Goal: Task Accomplishment & Management: Use online tool/utility

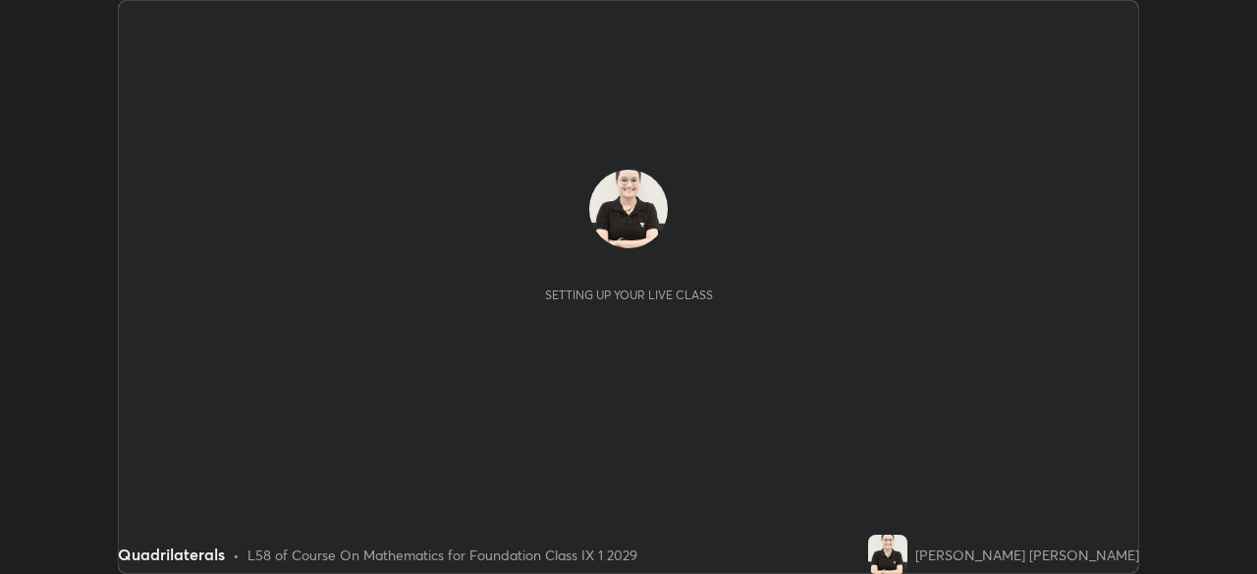
scroll to position [574, 1256]
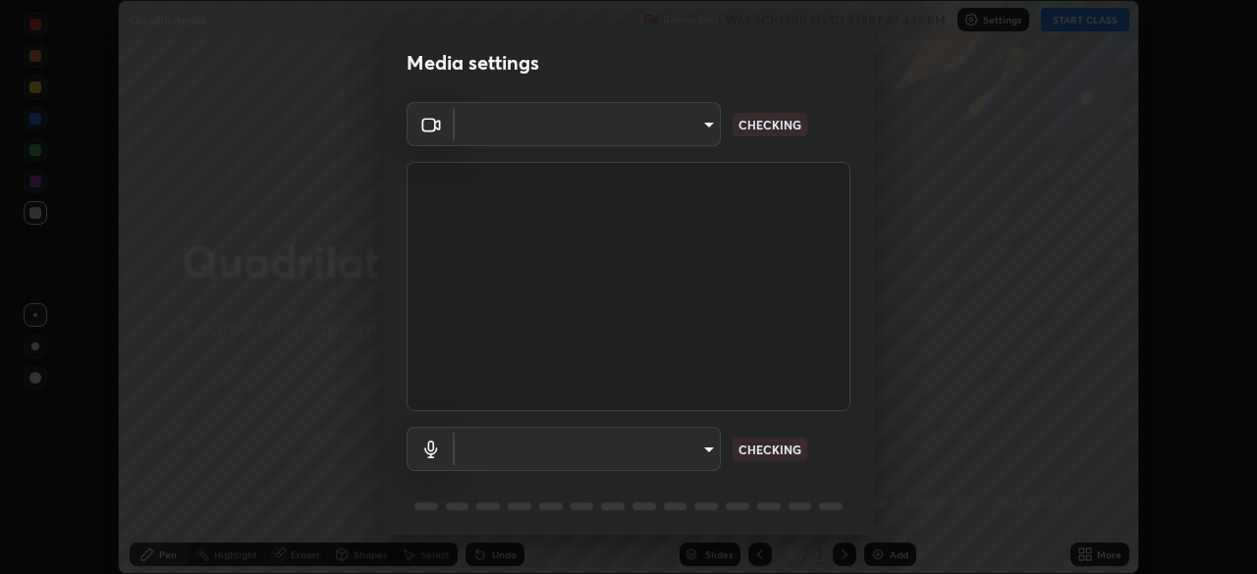
type input "00cb52ea7dbc067a4e9eba70c986ec13a5c87d59f38709f4e6374cce52915b34"
click at [703, 450] on body "Erase all Quadrilaterals Recording WAS SCHEDULED TO START AT 4:15 PM Settings S…" at bounding box center [628, 287] width 1257 height 574
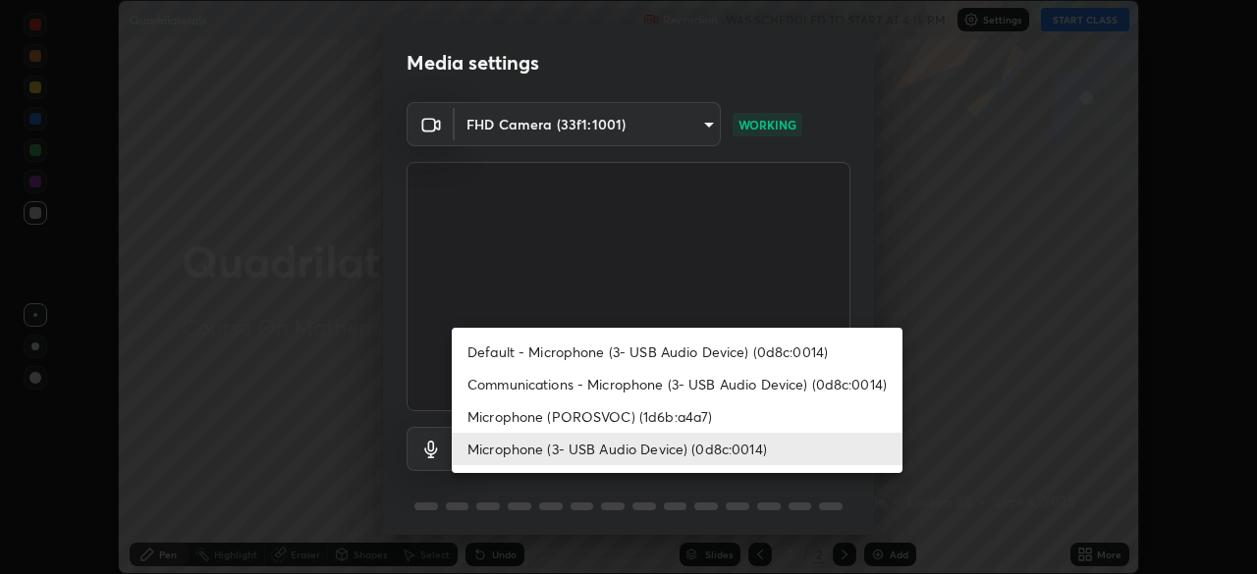
click at [701, 418] on li "Microphone (POROSVOC) (1d6b:a4a7)" at bounding box center [677, 417] width 451 height 32
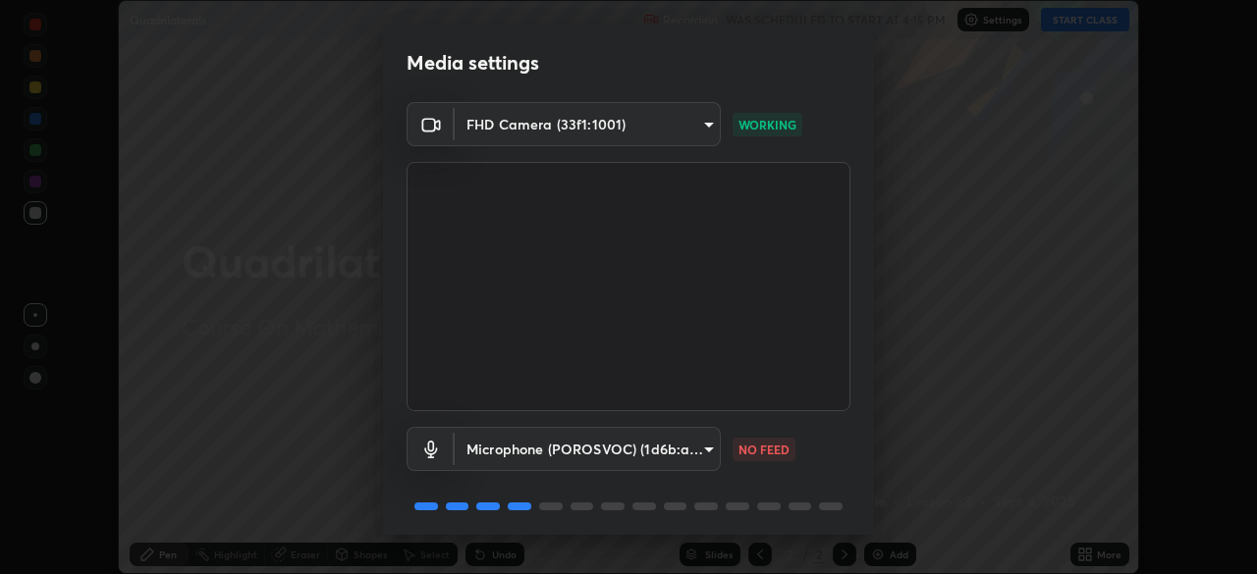
click at [708, 453] on body "Erase all Quadrilaterals Recording WAS SCHEDULED TO START AT 4:15 PM Settings S…" at bounding box center [628, 287] width 1257 height 574
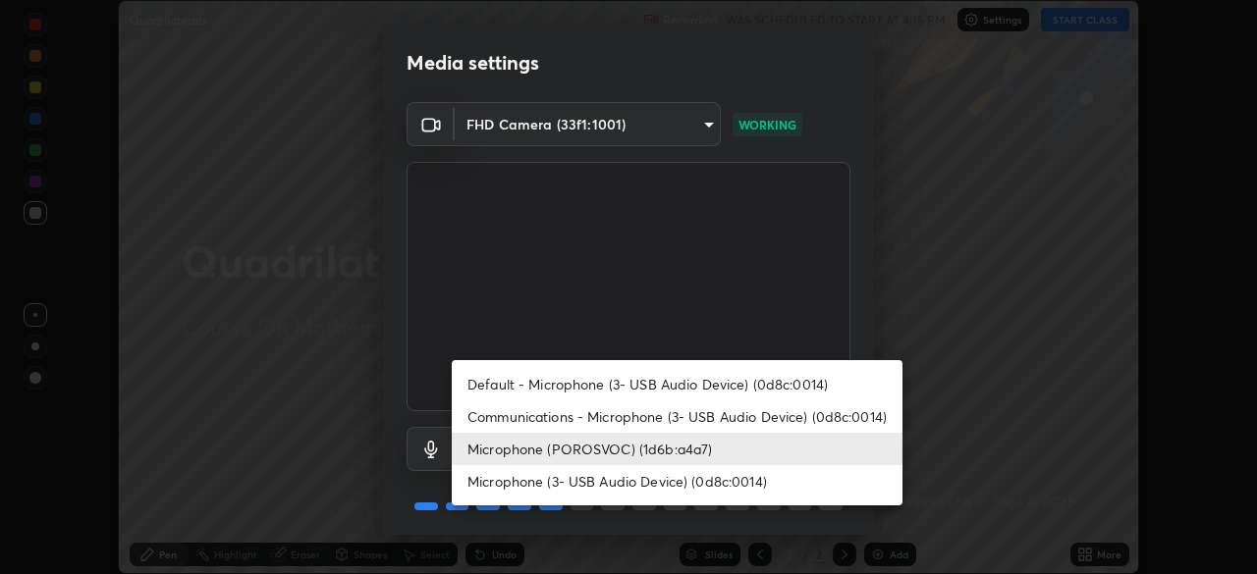
click at [683, 474] on li "Microphone (3- USB Audio Device) (0d8c:0014)" at bounding box center [677, 481] width 451 height 32
type input "c7b1e21b059f6b68da596fd68e3a8216845d0791b90de5158dbf1986436616d6"
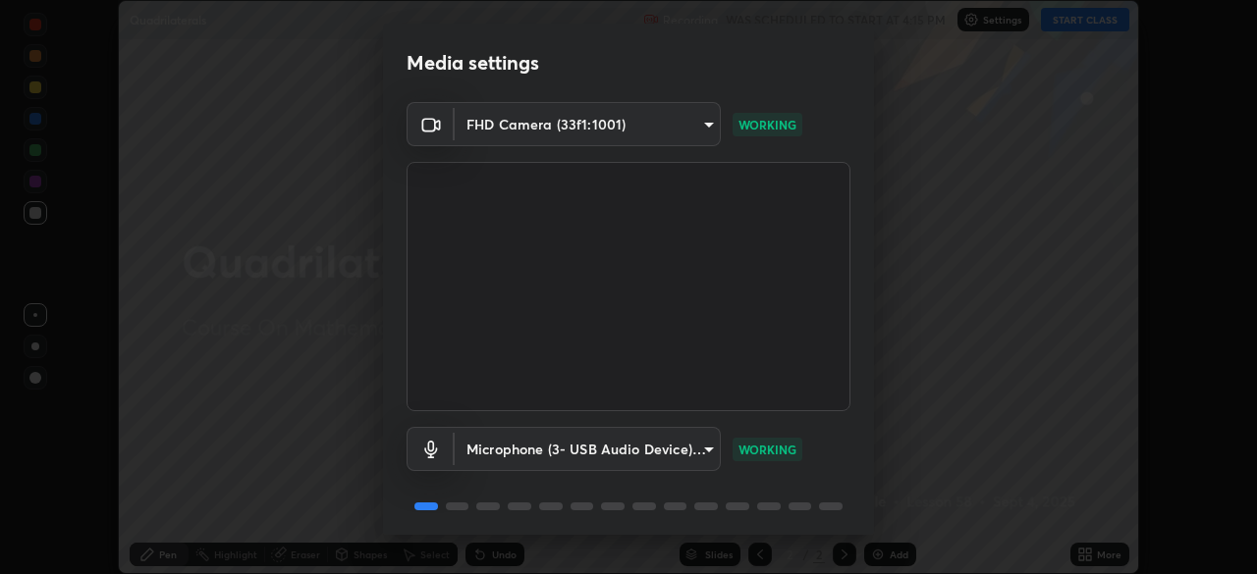
scroll to position [70, 0]
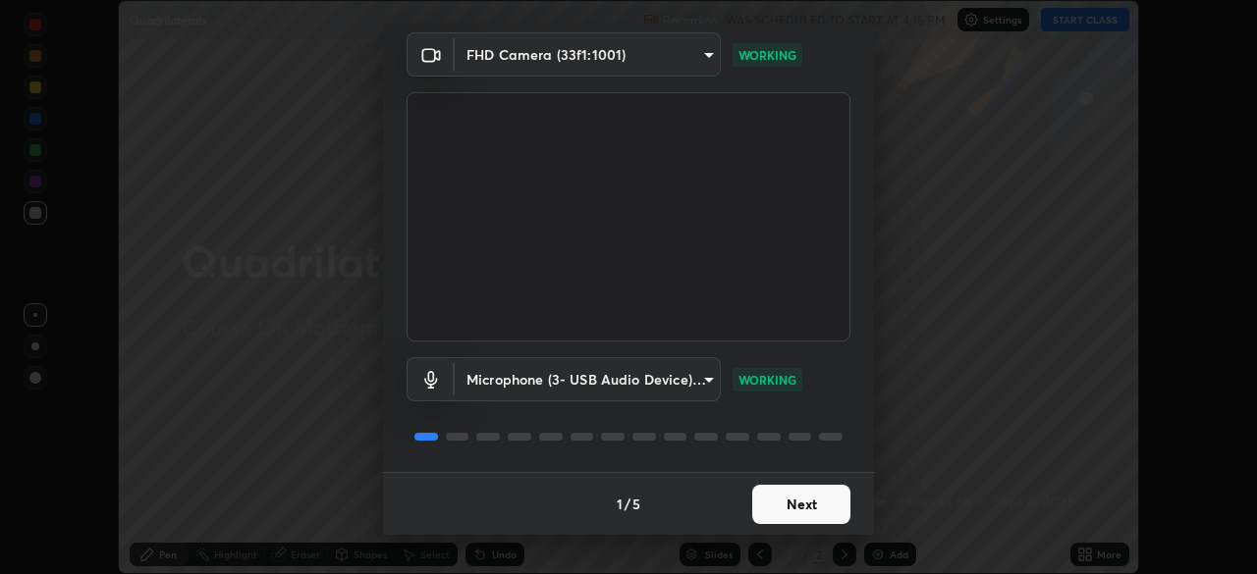
click at [804, 501] on button "Next" at bounding box center [801, 504] width 98 height 39
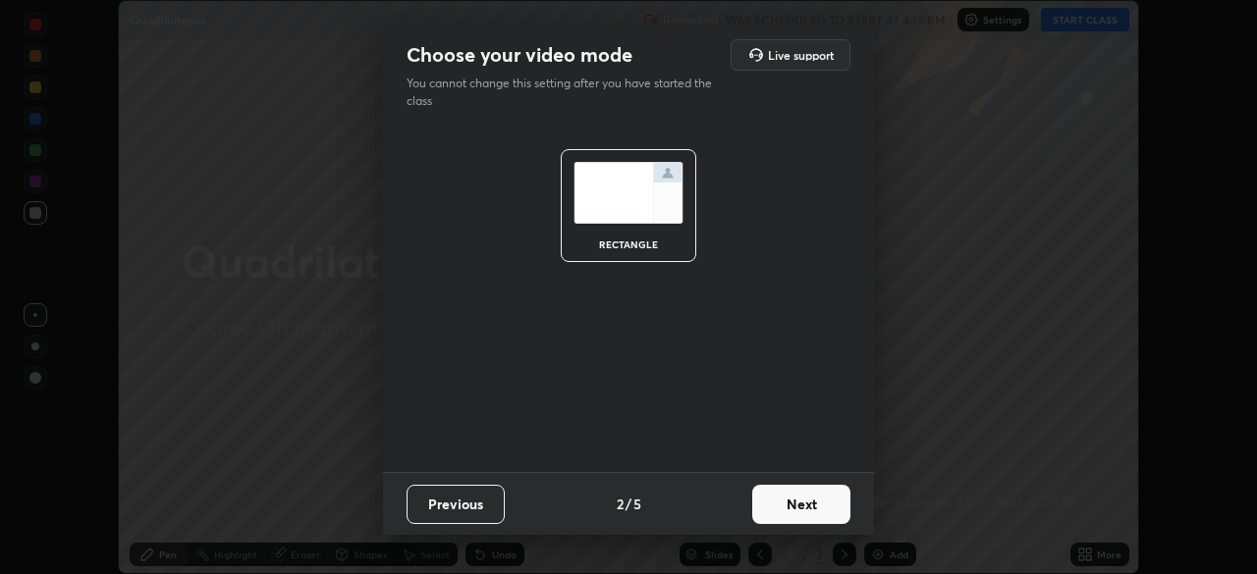
click at [811, 511] on button "Next" at bounding box center [801, 504] width 98 height 39
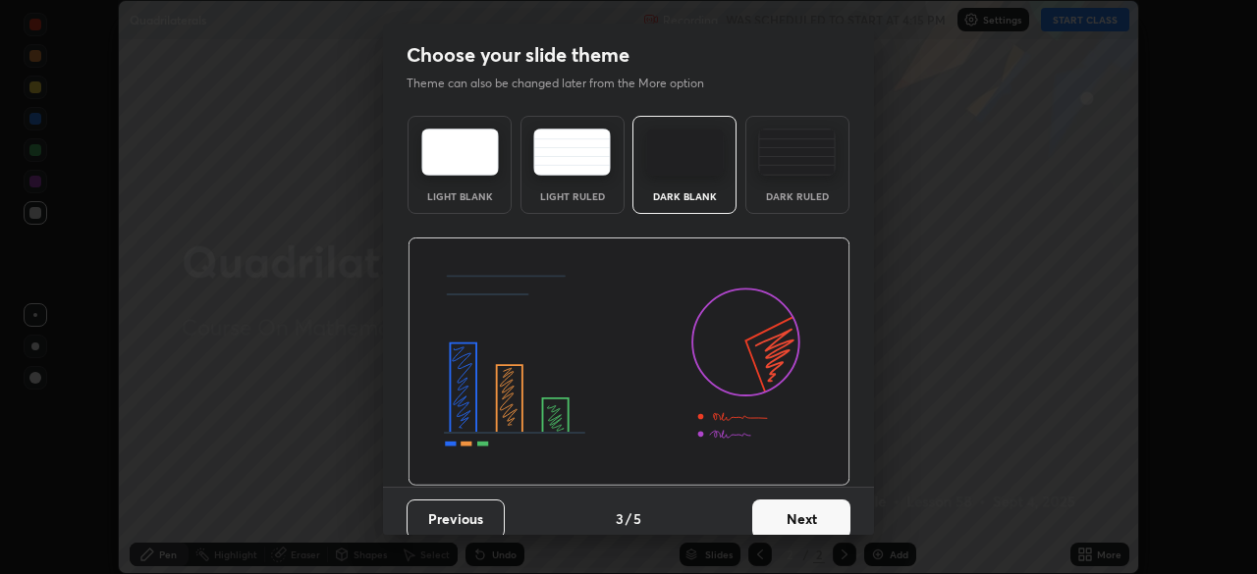
click at [797, 515] on button "Next" at bounding box center [801, 519] width 98 height 39
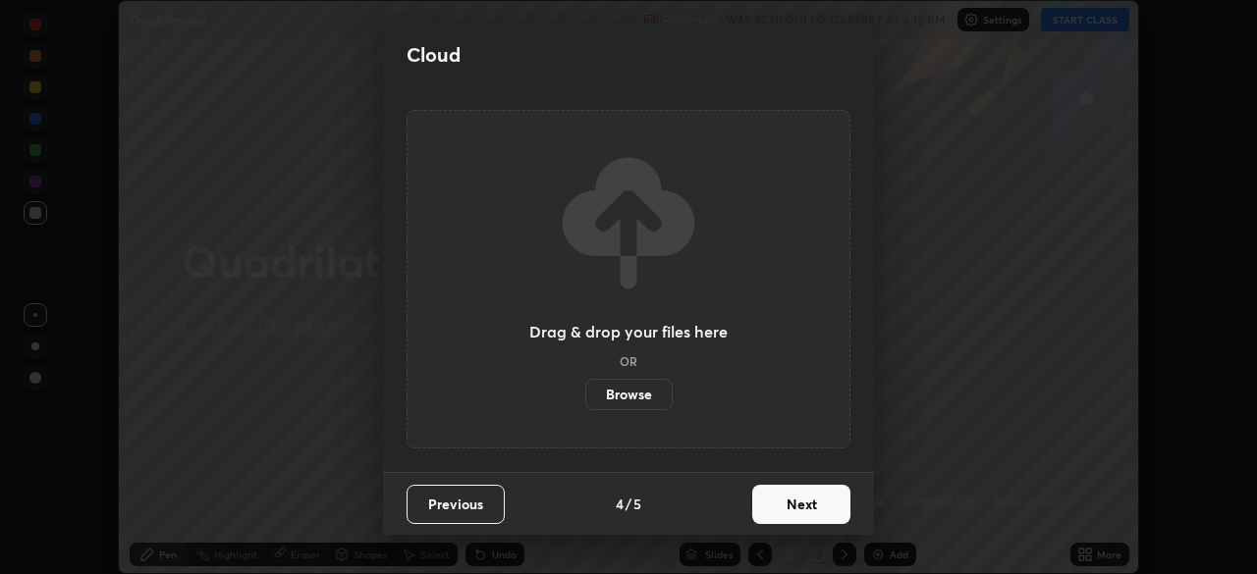
click at [648, 389] on label "Browse" at bounding box center [628, 394] width 87 height 31
click at [585, 389] on input "Browse" at bounding box center [585, 394] width 0 height 31
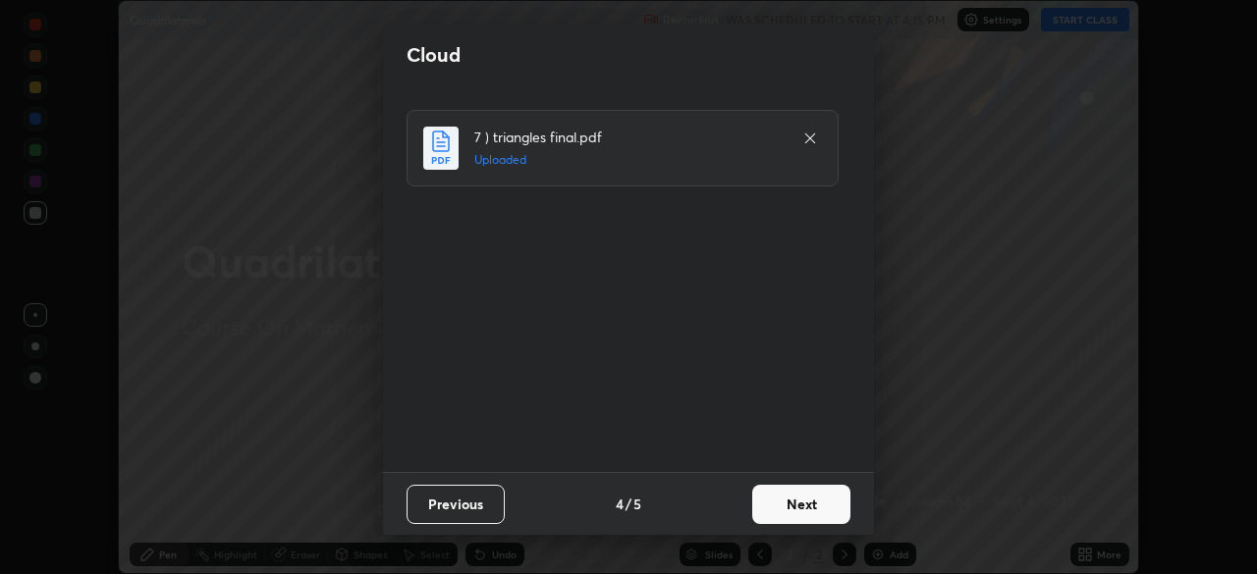
click at [790, 507] on button "Next" at bounding box center [801, 504] width 98 height 39
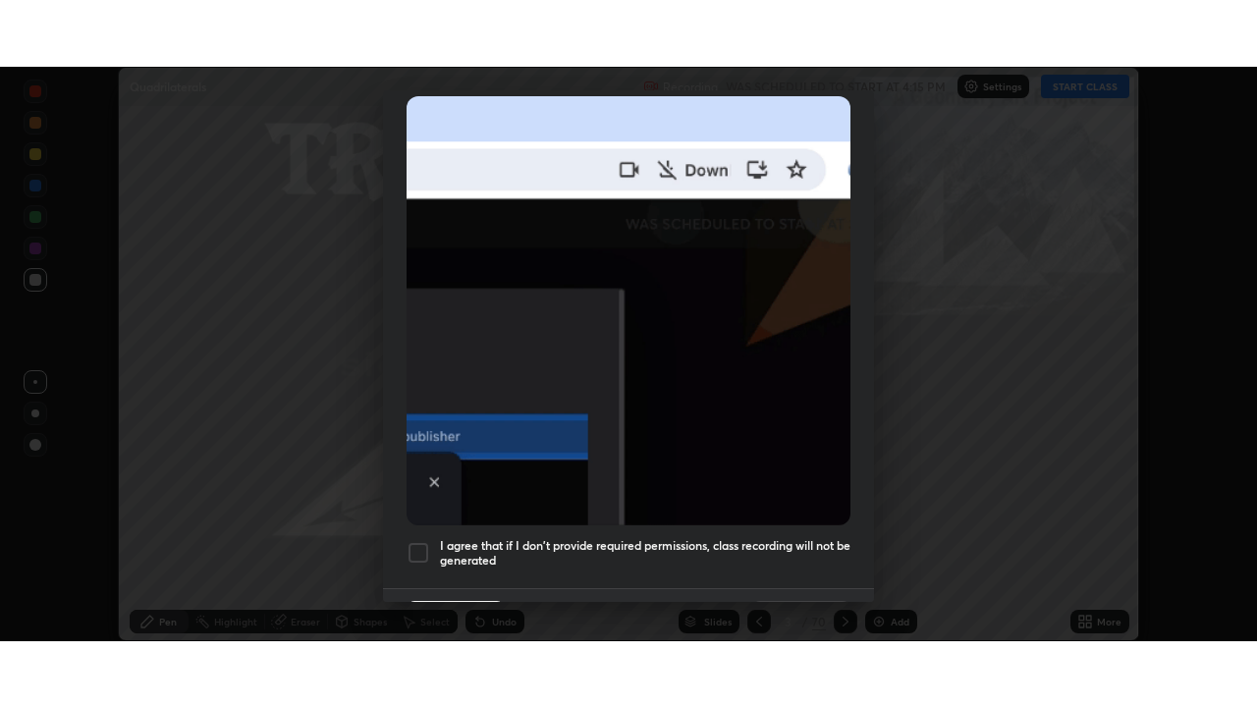
scroll to position [470, 0]
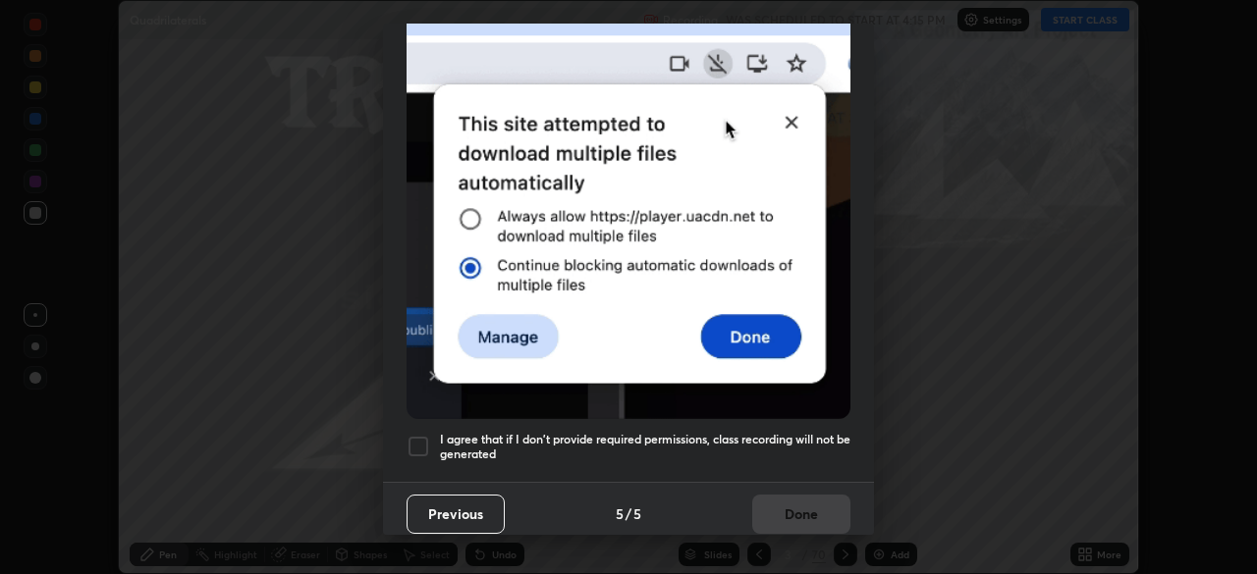
click at [623, 420] on div "Allow "Download multiple files" if prompted: If download blocked popup comes, o…" at bounding box center [628, 68] width 491 height 827
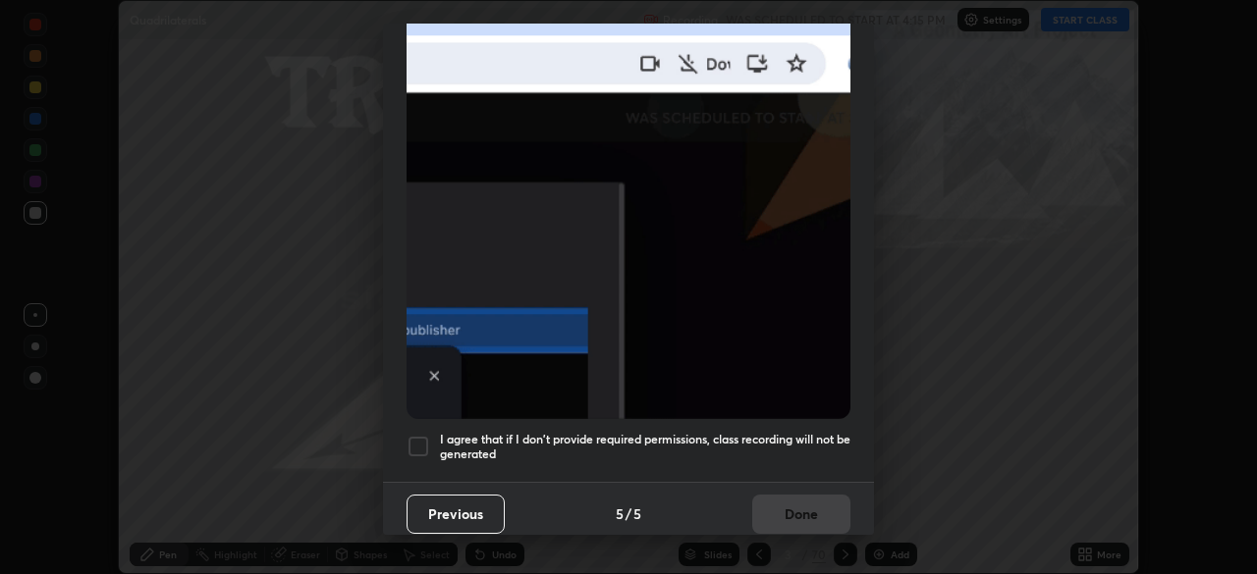
click at [686, 432] on h5 "I agree that if I don't provide required permissions, class recording will not …" at bounding box center [645, 447] width 410 height 30
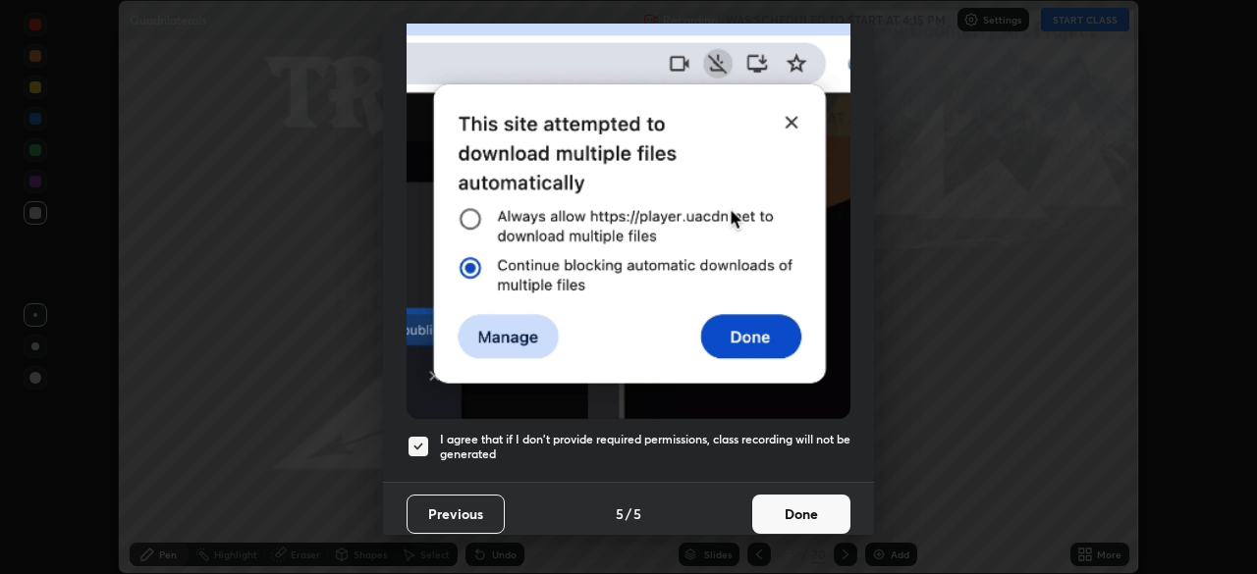
click at [776, 501] on button "Done" at bounding box center [801, 514] width 98 height 39
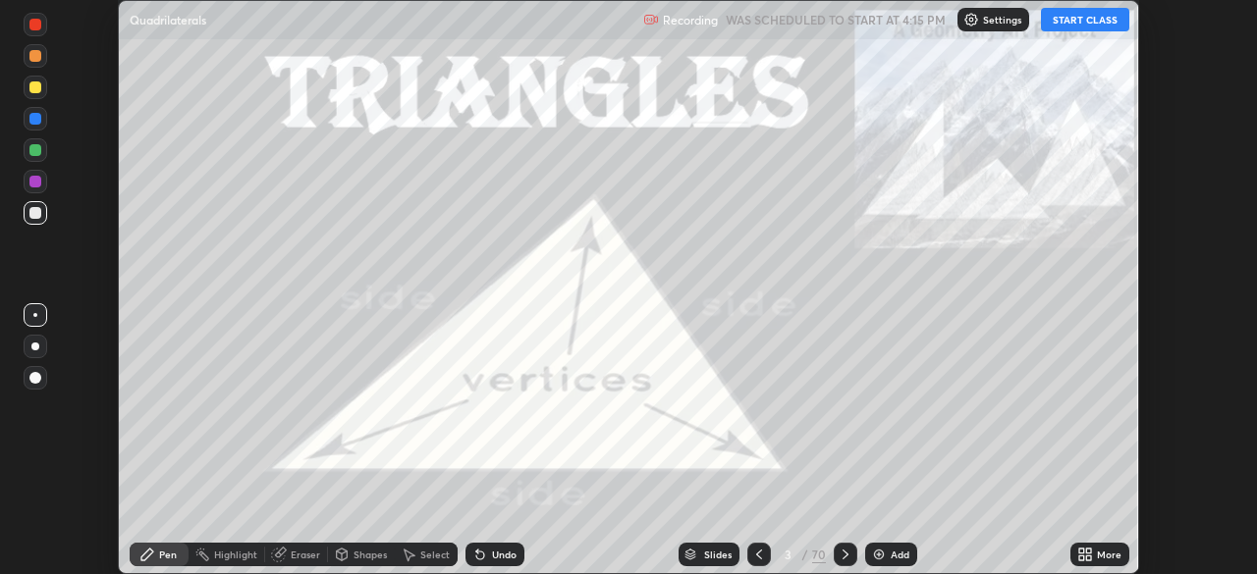
click at [1089, 28] on button "START CLASS" at bounding box center [1085, 20] width 88 height 24
click at [1078, 558] on icon at bounding box center [1085, 555] width 16 height 16
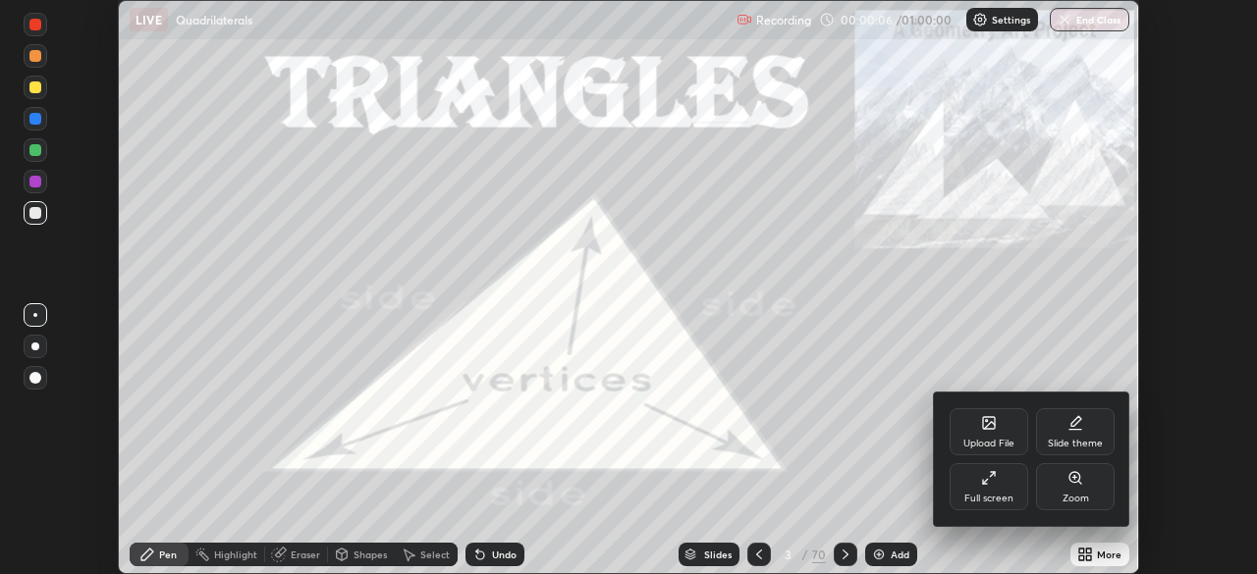
click at [993, 431] on div "Upload File" at bounding box center [989, 432] width 79 height 47
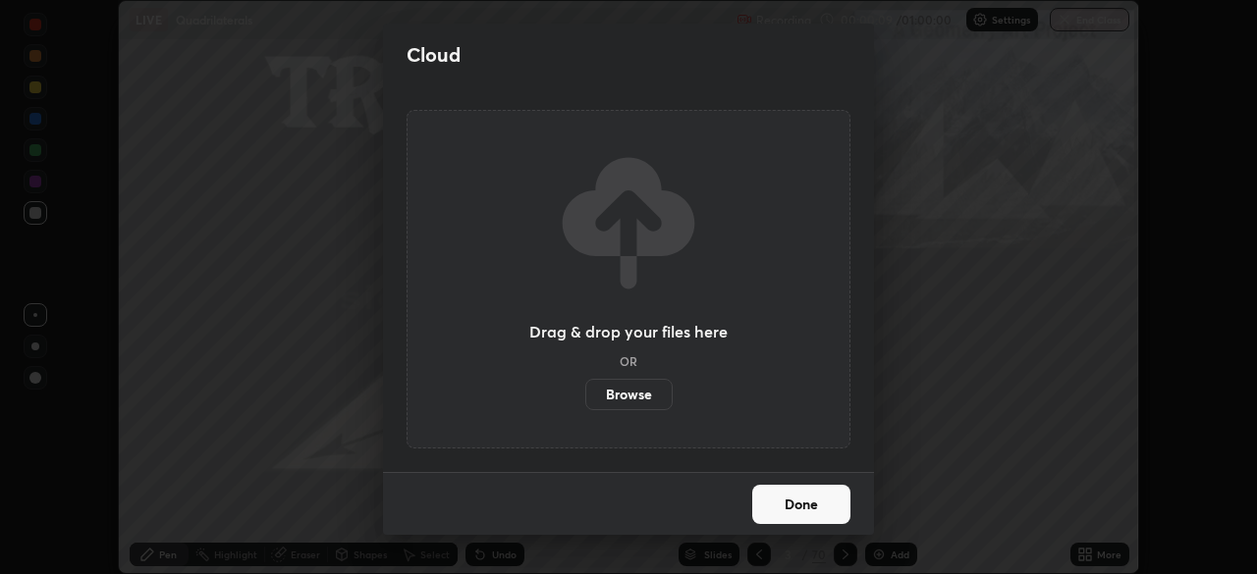
click at [937, 463] on div "Cloud Drag & drop your files here OR Browse Done" at bounding box center [628, 287] width 1257 height 574
click at [829, 504] on button "Done" at bounding box center [801, 504] width 98 height 39
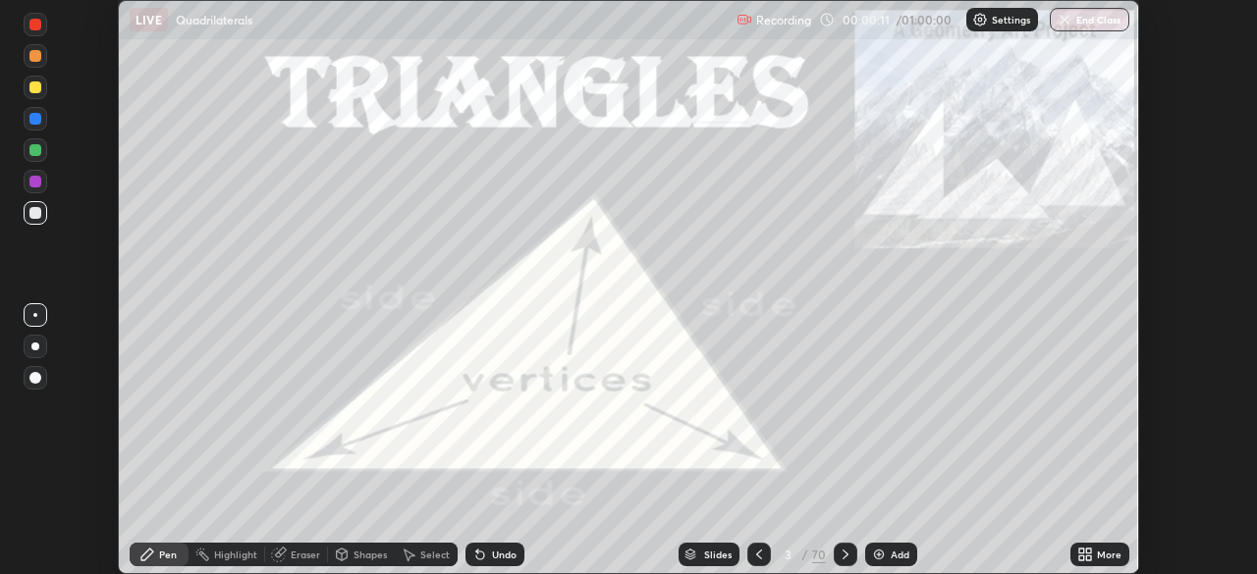
click at [1086, 555] on icon at bounding box center [1085, 555] width 16 height 16
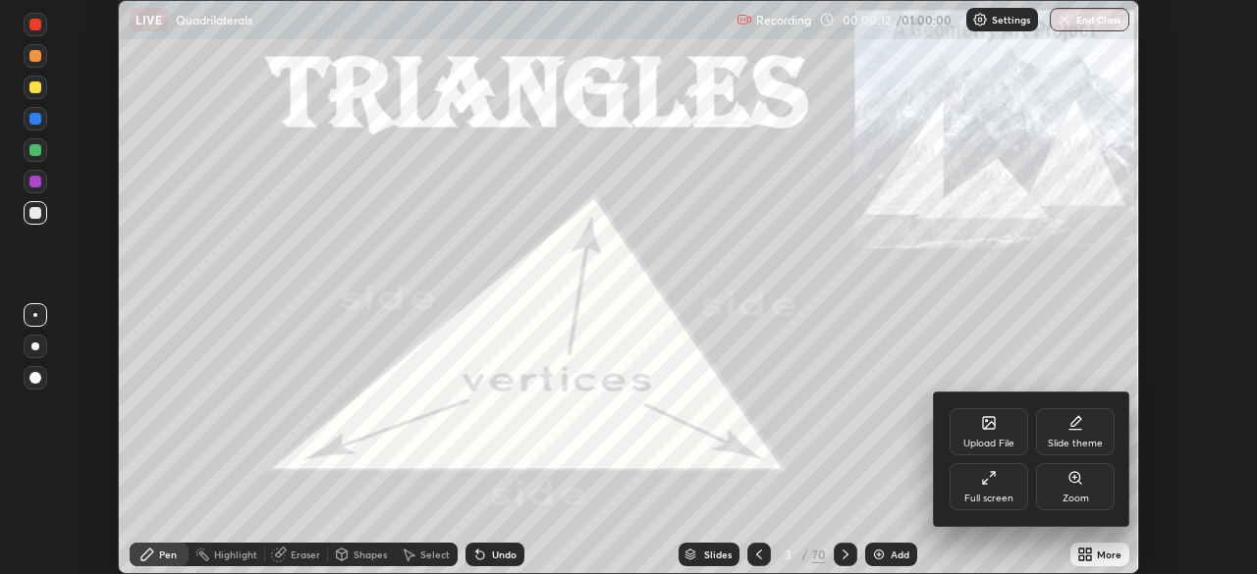
click at [993, 494] on div "Full screen" at bounding box center [988, 499] width 49 height 10
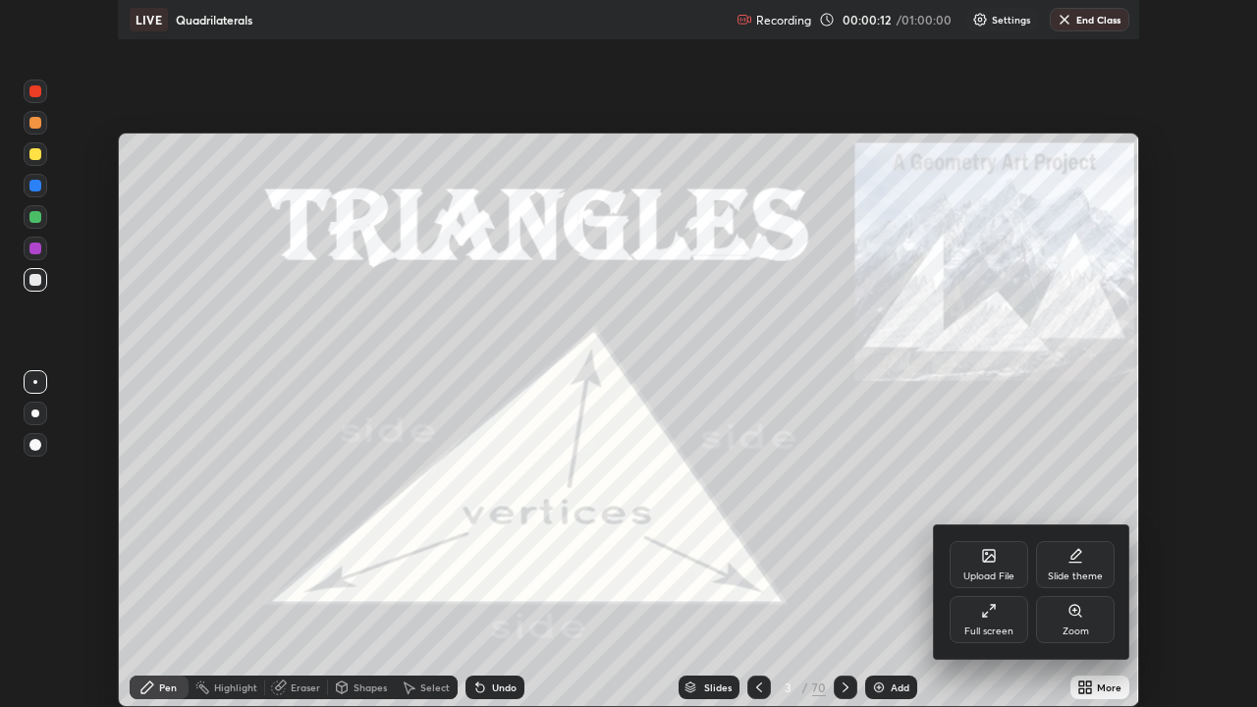
scroll to position [707, 1257]
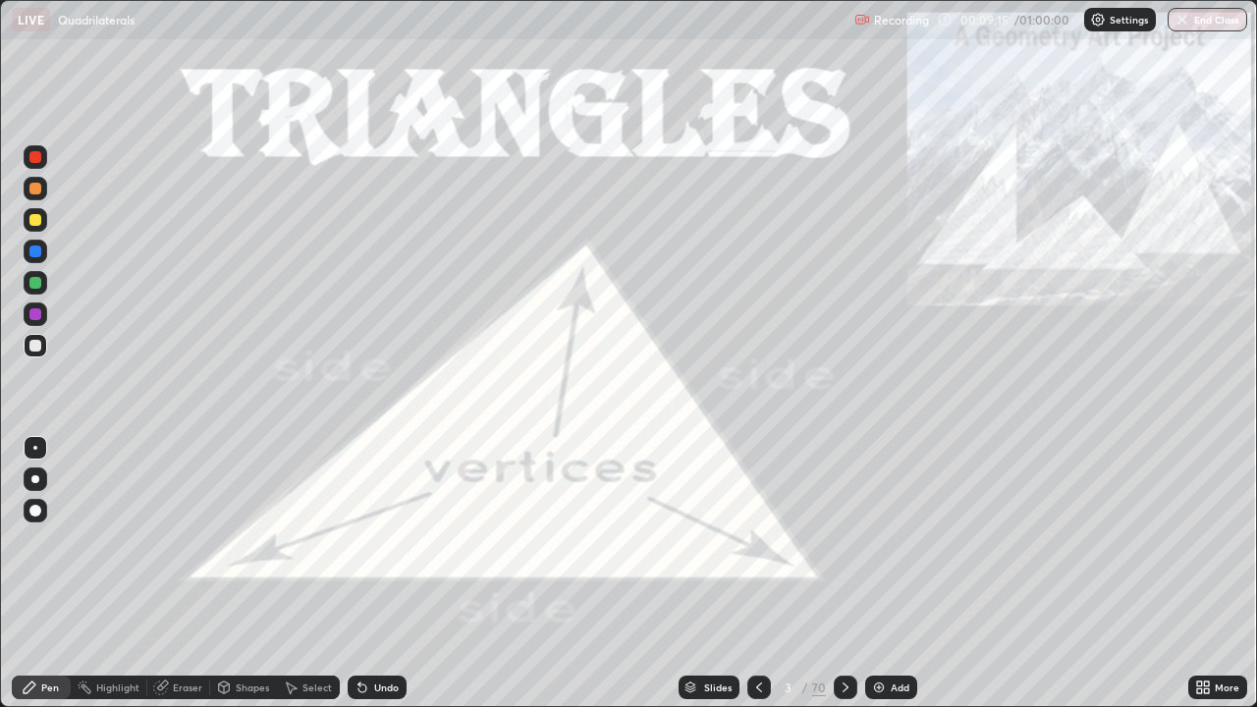
click at [878, 573] on img at bounding box center [879, 688] width 16 height 16
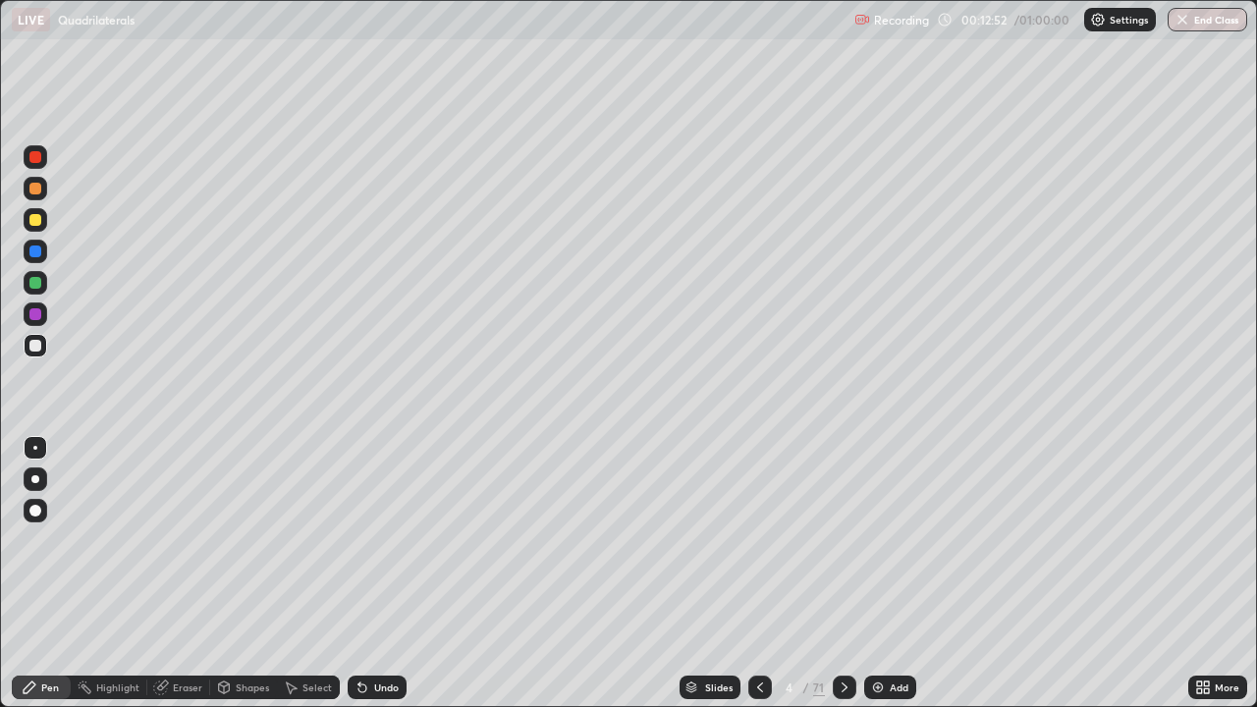
click at [843, 573] on icon at bounding box center [845, 688] width 16 height 16
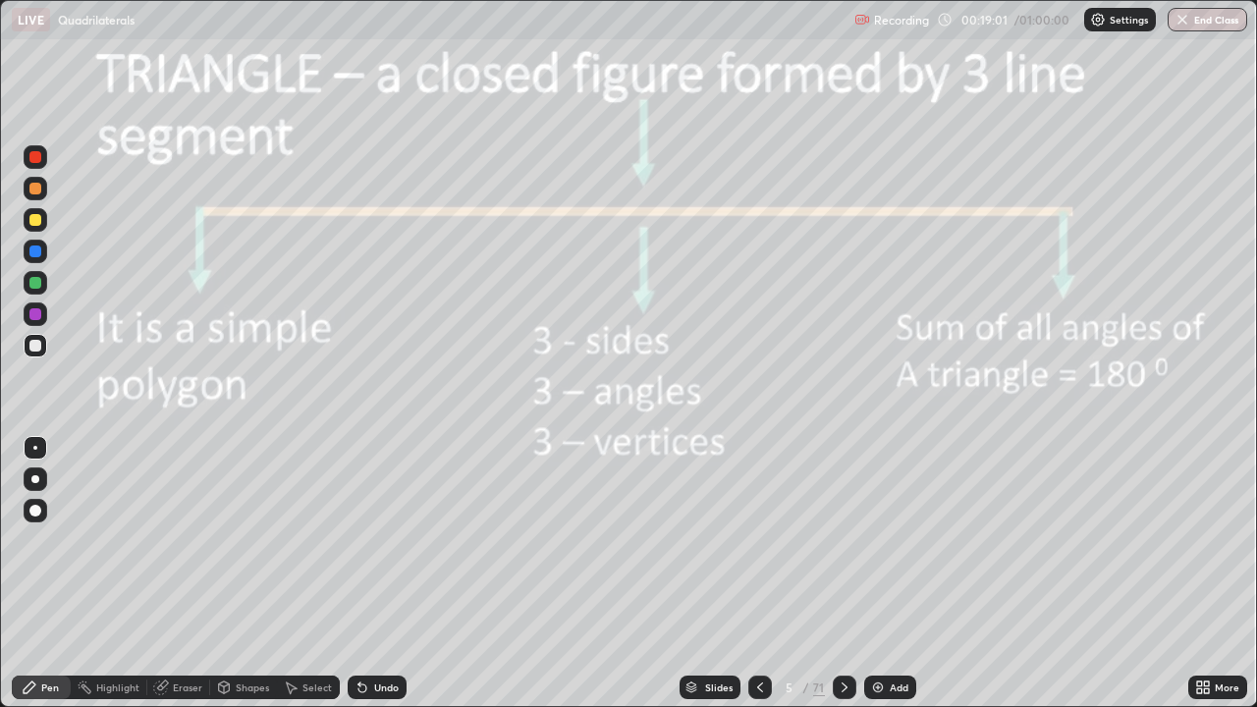
click at [707, 573] on div "Slides" at bounding box center [718, 687] width 27 height 10
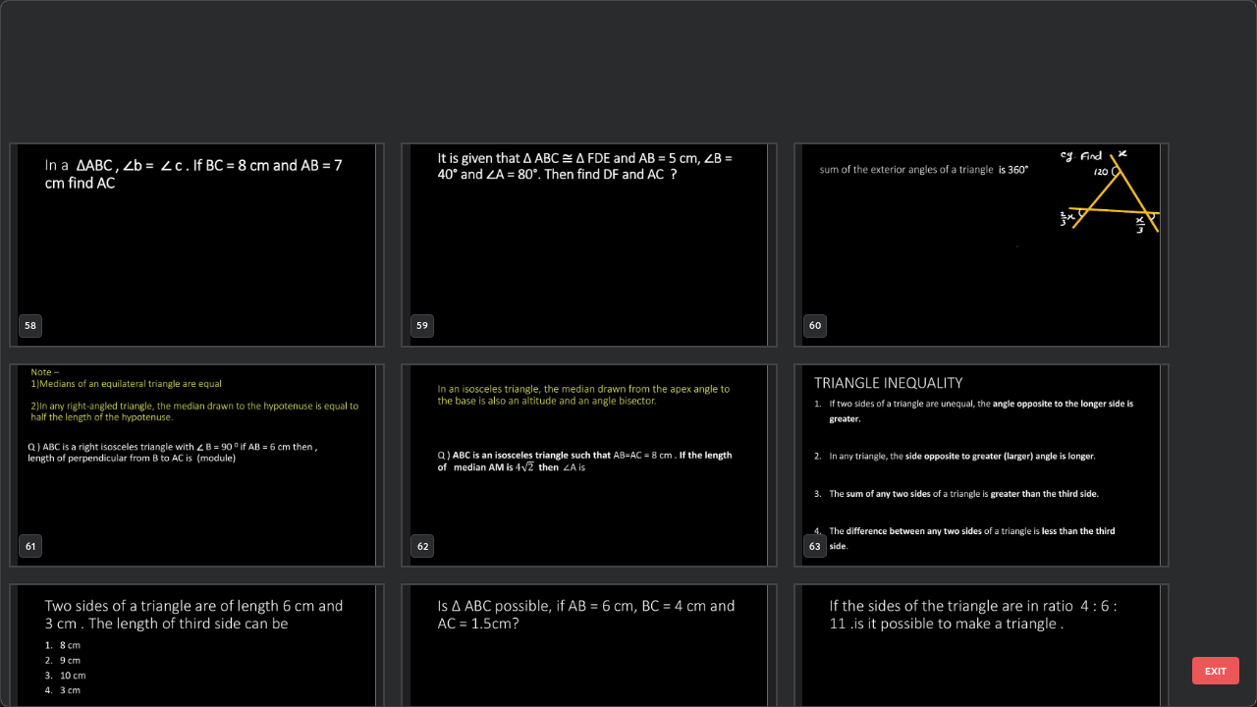
scroll to position [4234, 0]
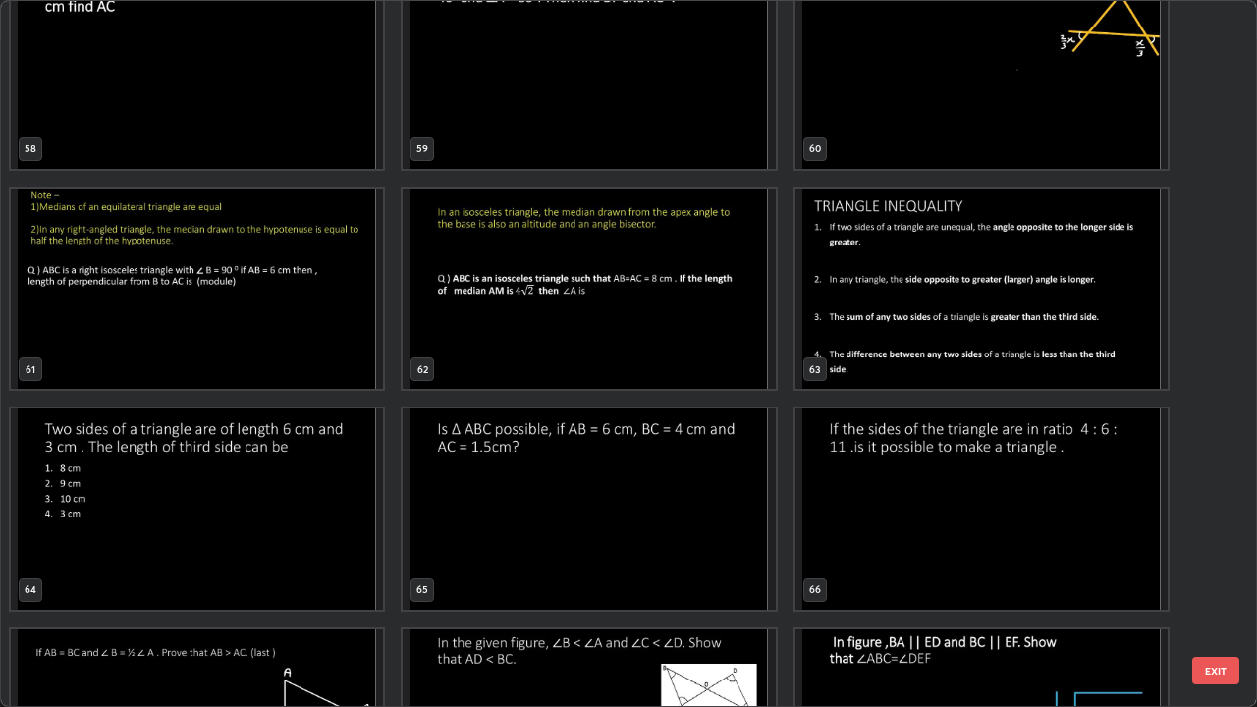
click at [1008, 319] on img "grid" at bounding box center [981, 289] width 372 height 201
click at [1004, 318] on img "grid" at bounding box center [981, 289] width 372 height 201
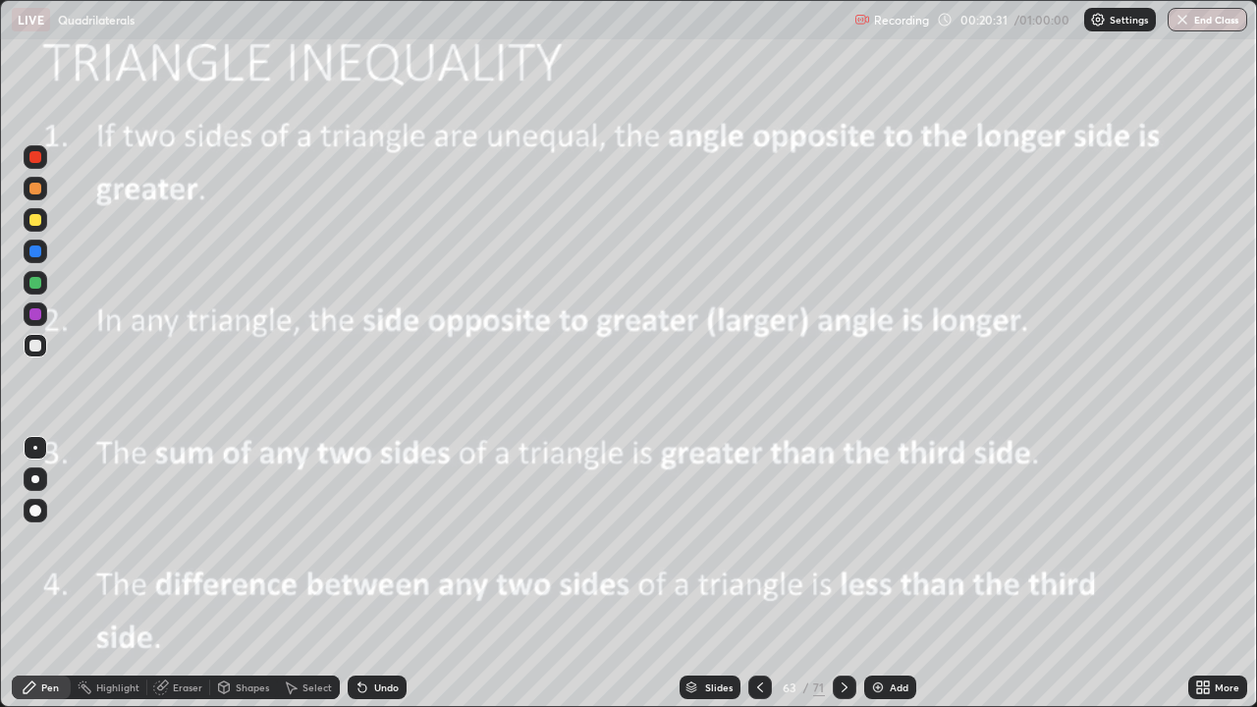
click at [237, 573] on div "Shapes" at bounding box center [252, 687] width 33 height 10
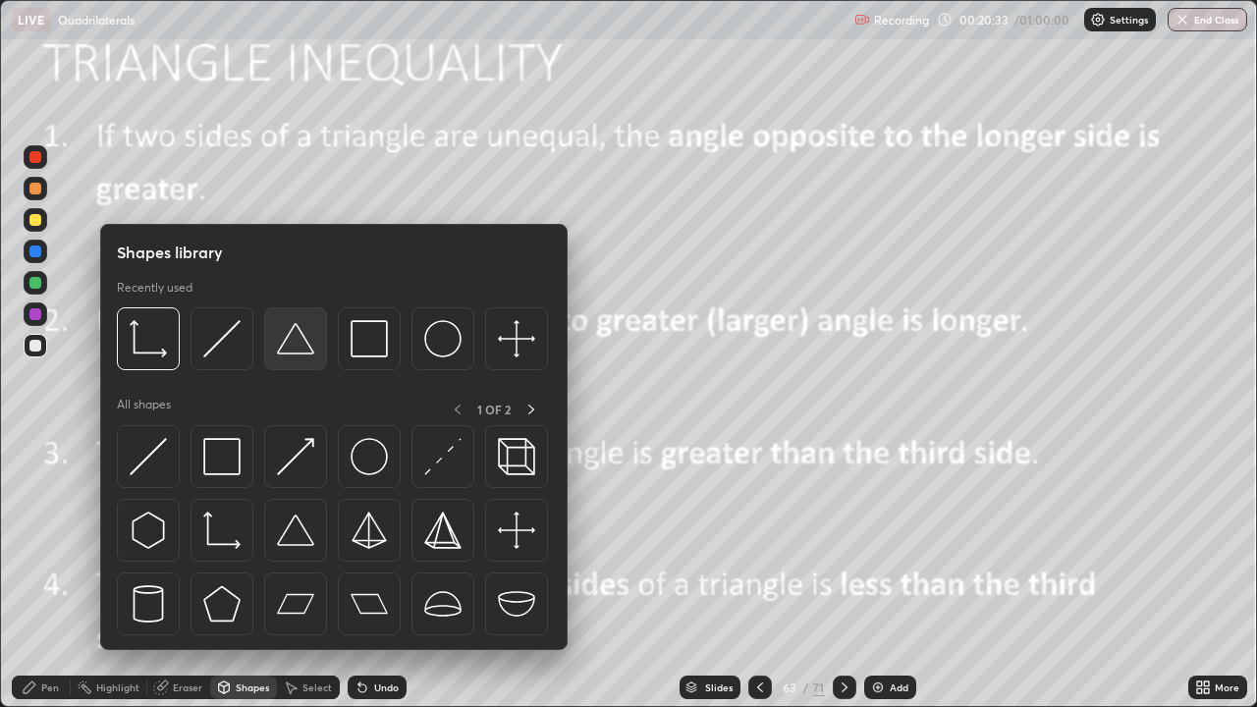
click at [292, 345] on img at bounding box center [295, 338] width 37 height 37
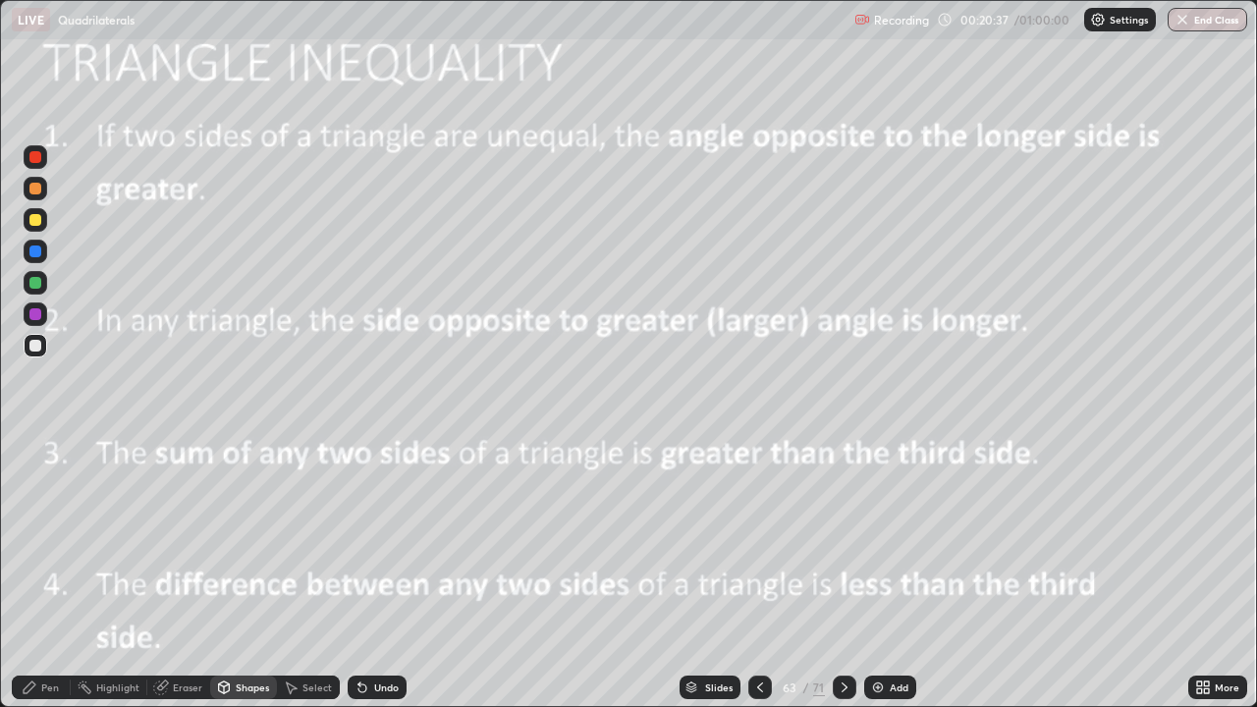
click at [46, 573] on div "Pen" at bounding box center [50, 687] width 18 height 10
click at [370, 573] on div "Undo" at bounding box center [377, 688] width 59 height 24
click at [238, 573] on div "Shapes" at bounding box center [252, 687] width 33 height 10
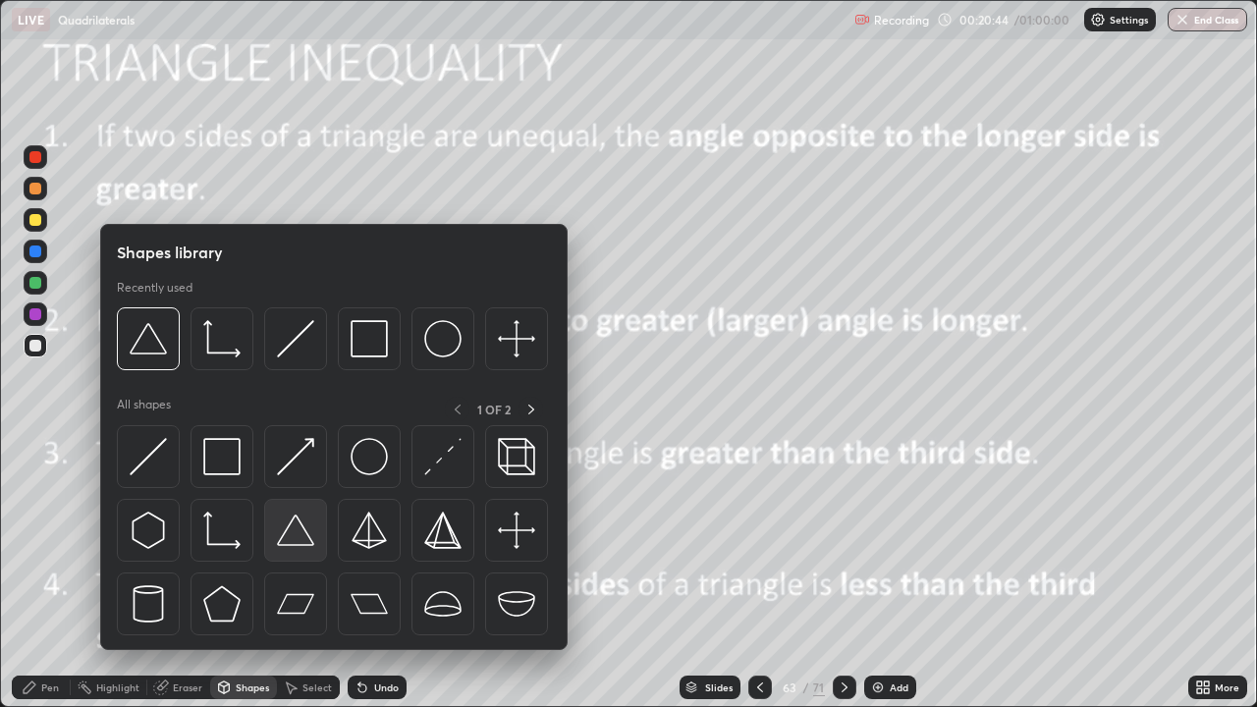
click at [295, 532] on img at bounding box center [295, 530] width 37 height 37
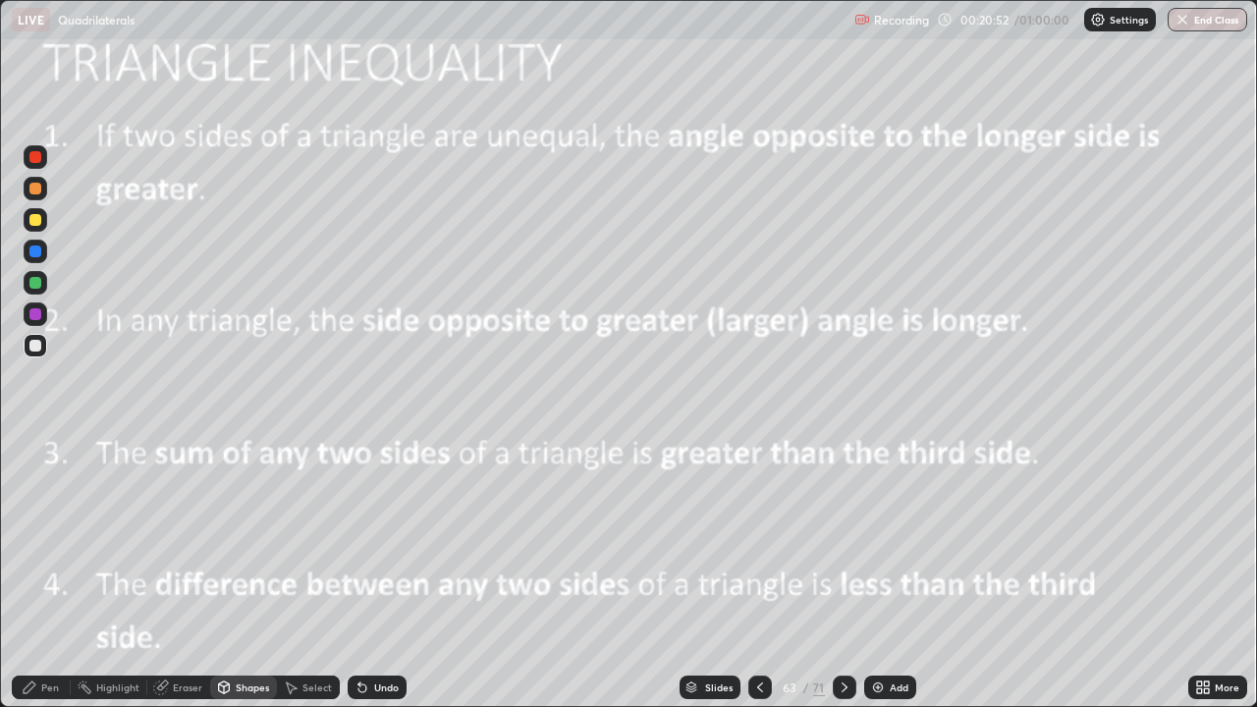
click at [359, 573] on icon at bounding box center [362, 688] width 8 height 8
click at [50, 573] on div "Pen" at bounding box center [50, 687] width 18 height 10
click at [35, 285] on div at bounding box center [35, 283] width 12 height 12
click at [112, 573] on div "Highlight" at bounding box center [109, 688] width 77 height 24
click at [45, 573] on div "Pen" at bounding box center [50, 687] width 18 height 10
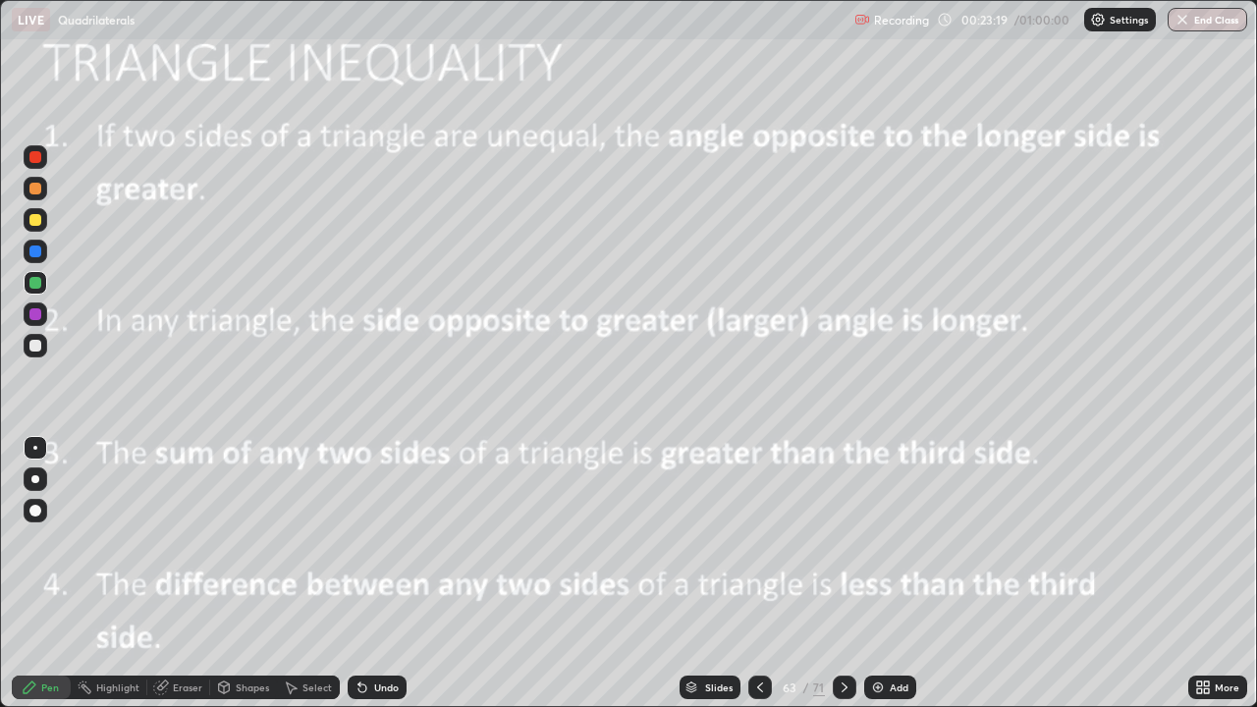
click at [110, 573] on div "Highlight" at bounding box center [117, 687] width 43 height 10
click at [35, 573] on icon at bounding box center [30, 688] width 16 height 16
click at [35, 221] on div at bounding box center [35, 220] width 12 height 12
click at [106, 573] on div "Highlight" at bounding box center [117, 687] width 43 height 10
click at [42, 573] on div "Pen" at bounding box center [50, 687] width 18 height 10
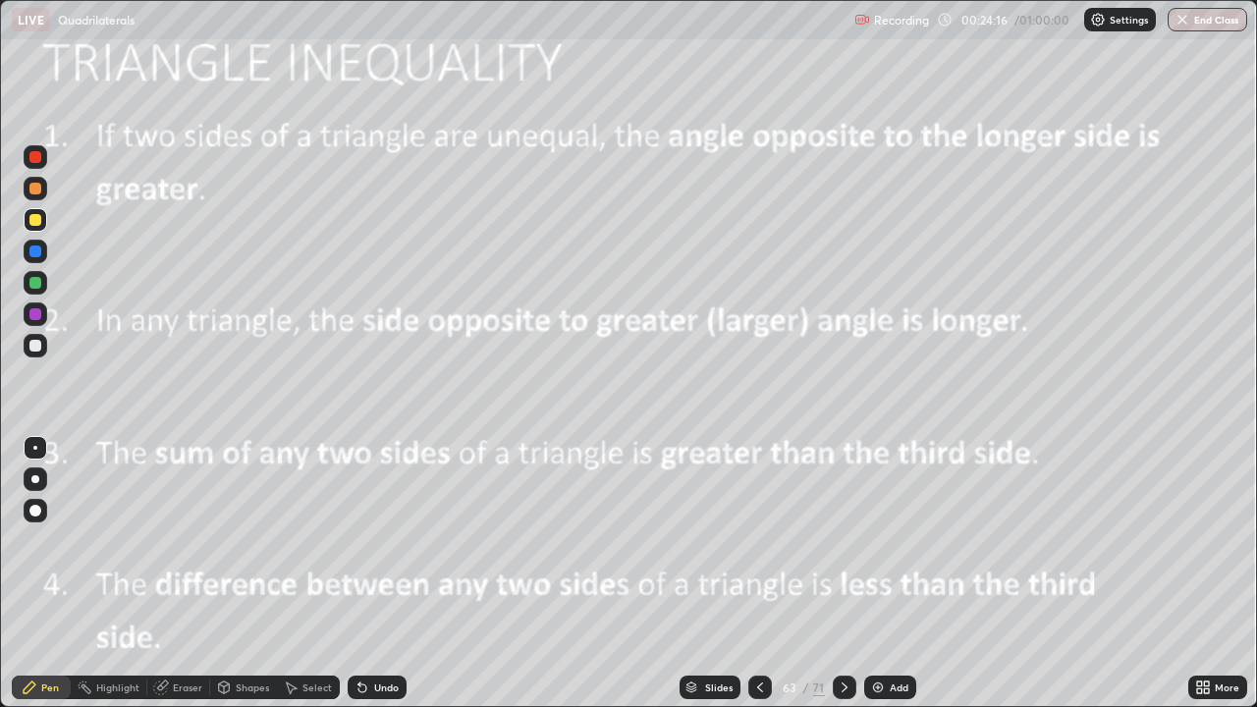
click at [96, 573] on div "Highlight" at bounding box center [117, 687] width 43 height 10
click at [39, 573] on div "Pen" at bounding box center [41, 688] width 59 height 24
click at [113, 573] on div "Highlight" at bounding box center [117, 687] width 43 height 10
click at [37, 573] on icon at bounding box center [30, 688] width 16 height 16
click at [303, 573] on div "Select" at bounding box center [316, 687] width 29 height 10
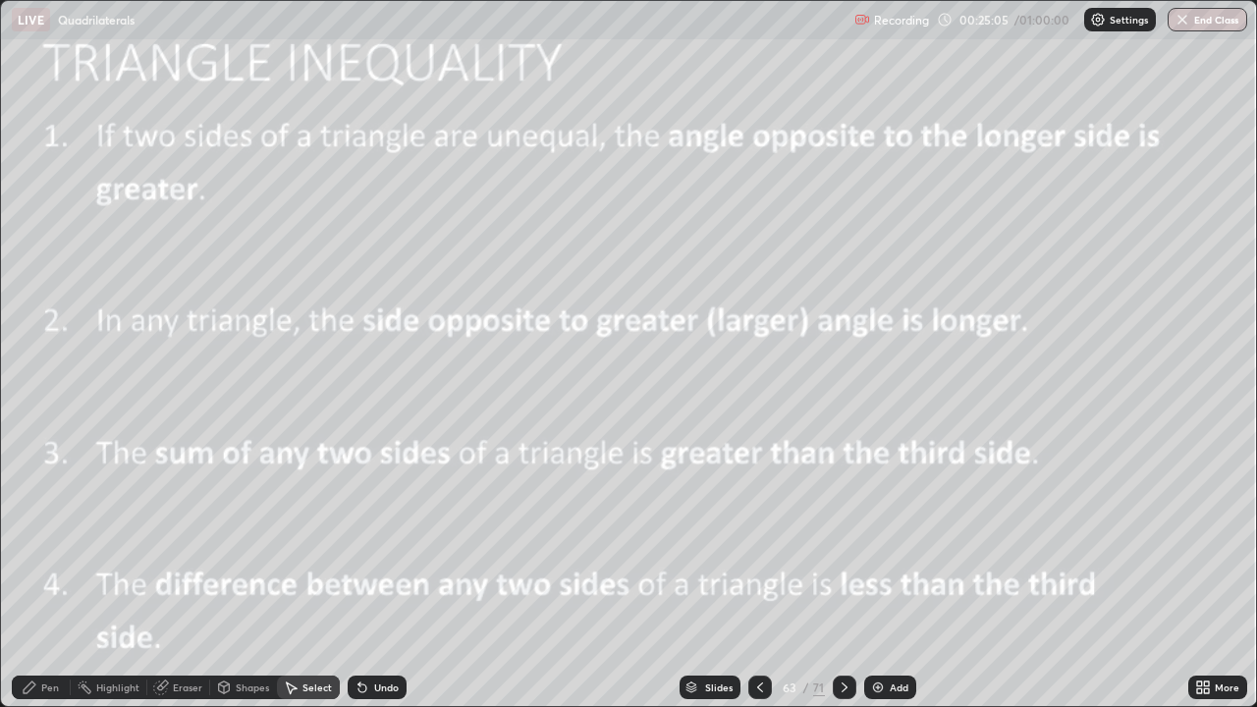
click at [361, 573] on icon at bounding box center [362, 688] width 8 height 8
click at [363, 573] on icon at bounding box center [362, 688] width 8 height 8
click at [46, 573] on div "Pen" at bounding box center [50, 687] width 18 height 10
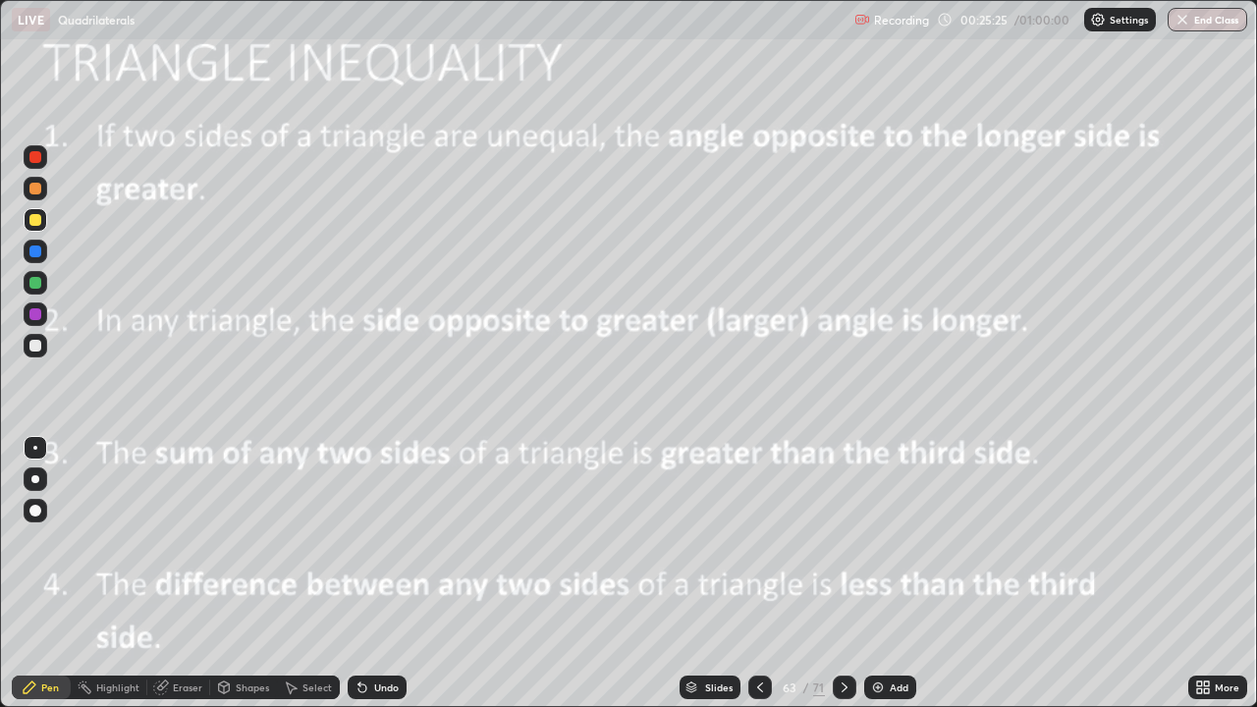
click at [98, 573] on div "Highlight" at bounding box center [117, 687] width 43 height 10
click at [50, 573] on div "Pen" at bounding box center [50, 687] width 18 height 10
click at [106, 573] on div "Highlight" at bounding box center [117, 687] width 43 height 10
click at [51, 573] on div "Pen" at bounding box center [50, 687] width 18 height 10
click at [870, 573] on img at bounding box center [878, 688] width 16 height 16
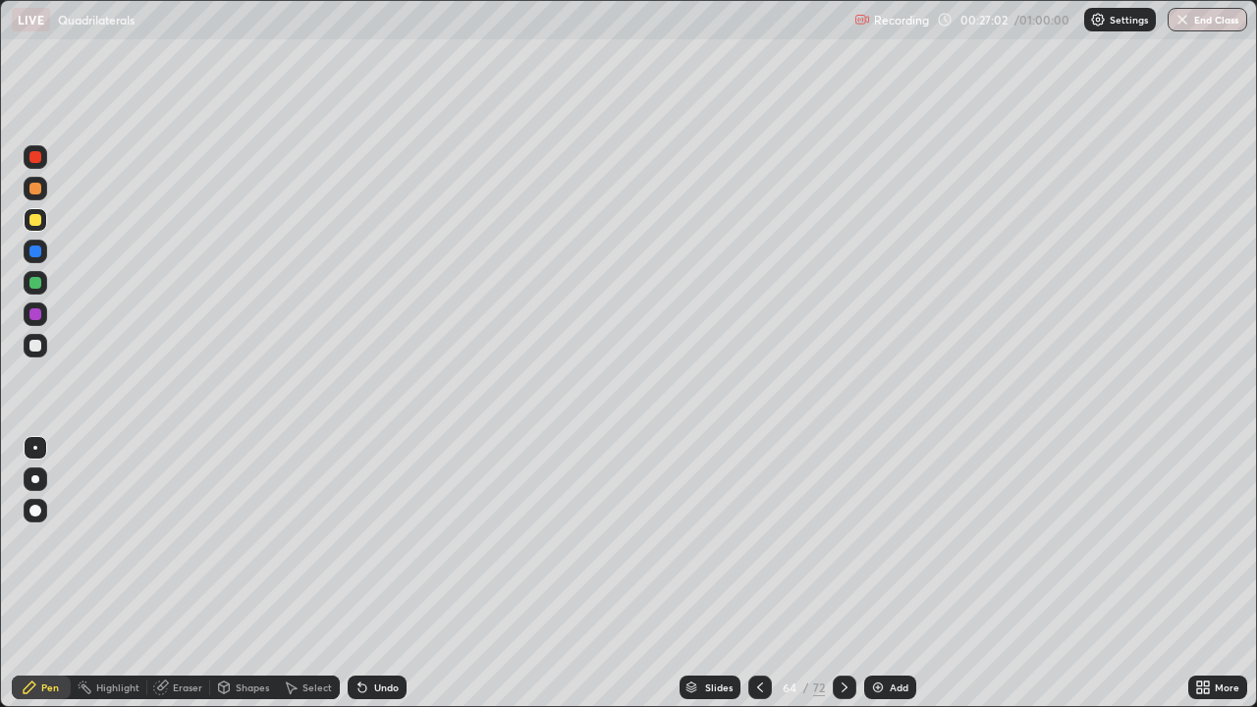
click at [365, 573] on icon at bounding box center [362, 688] width 16 height 16
click at [364, 573] on div "Undo" at bounding box center [377, 688] width 59 height 24
click at [365, 573] on div "Undo" at bounding box center [377, 688] width 59 height 24
click at [756, 573] on icon at bounding box center [760, 688] width 16 height 16
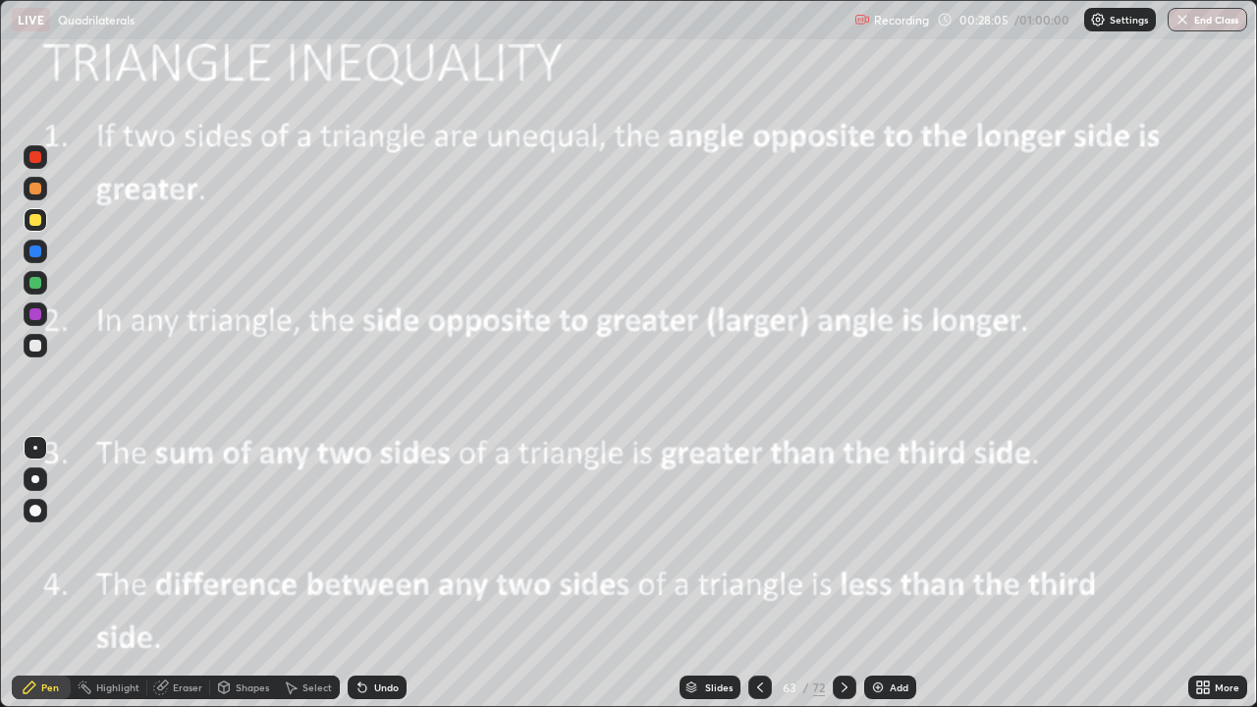
click at [38, 316] on div at bounding box center [35, 314] width 12 height 12
click at [98, 573] on div "Highlight" at bounding box center [109, 688] width 77 height 24
click at [42, 573] on div "Pen" at bounding box center [50, 687] width 18 height 10
click at [34, 478] on div at bounding box center [35, 479] width 8 height 8
click at [844, 573] on icon at bounding box center [845, 688] width 16 height 16
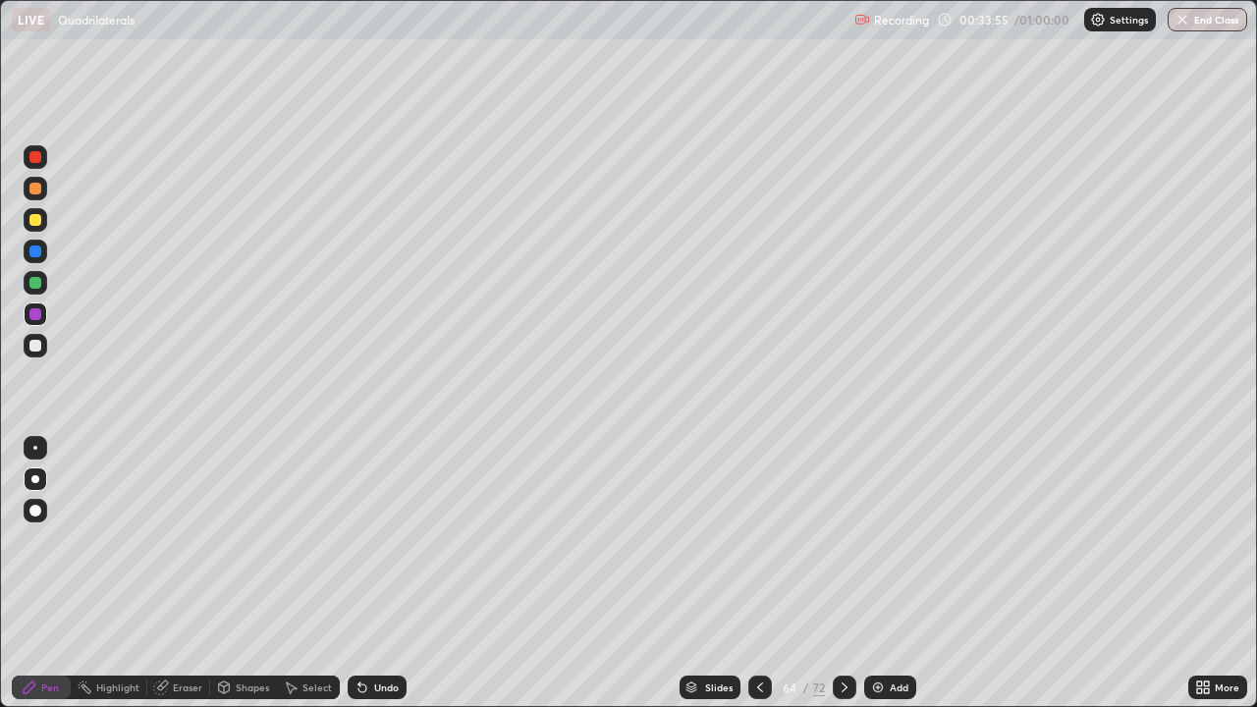
click at [843, 573] on icon at bounding box center [845, 688] width 16 height 16
click at [163, 573] on icon at bounding box center [160, 687] width 13 height 13
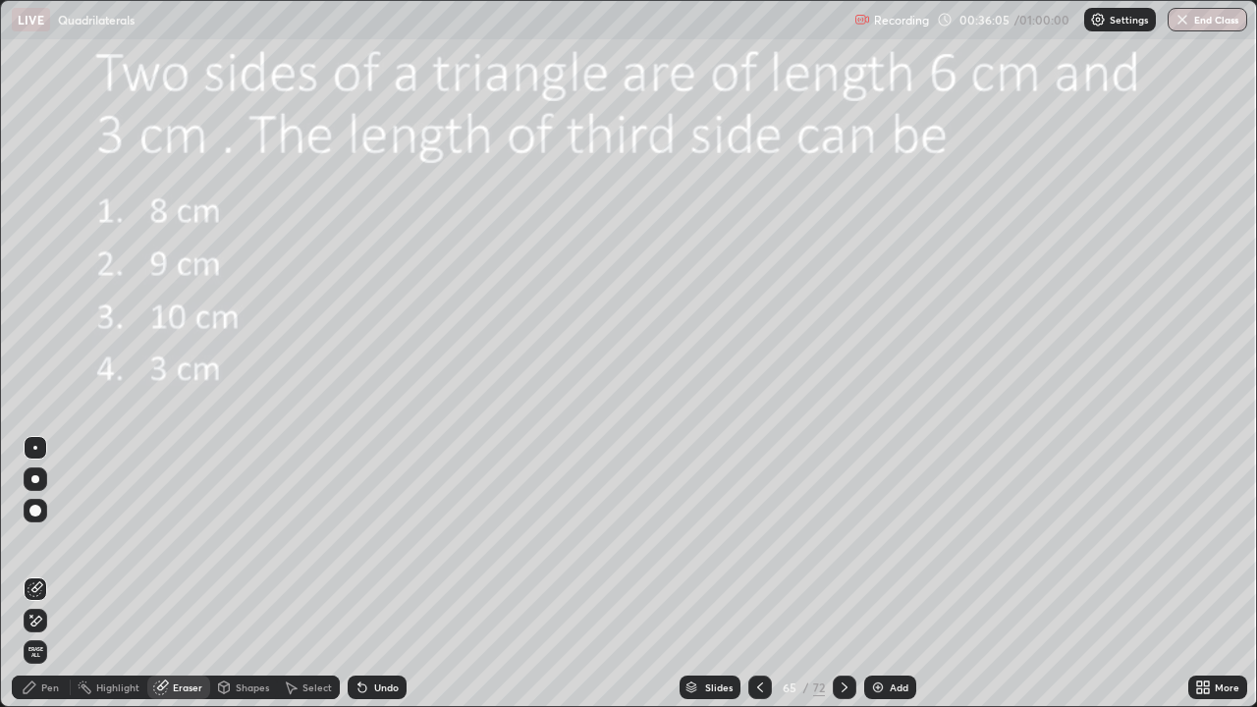
click at [33, 573] on icon at bounding box center [36, 621] width 11 height 10
click at [47, 573] on div "Pen" at bounding box center [50, 687] width 18 height 10
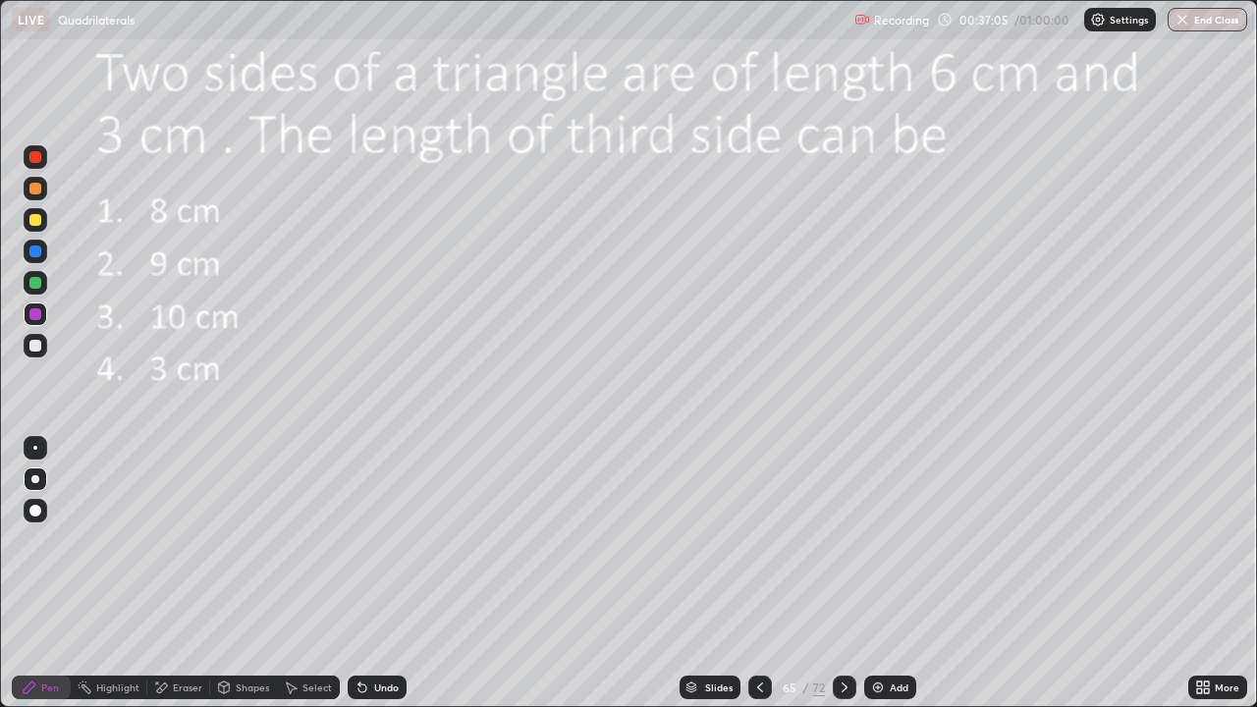
click at [35, 347] on div at bounding box center [35, 346] width 12 height 12
click at [38, 284] on div at bounding box center [35, 283] width 12 height 12
click at [112, 573] on div "Highlight" at bounding box center [117, 687] width 43 height 10
click at [49, 573] on div "Pen" at bounding box center [41, 688] width 59 height 24
click at [113, 573] on div "Highlight" at bounding box center [117, 687] width 43 height 10
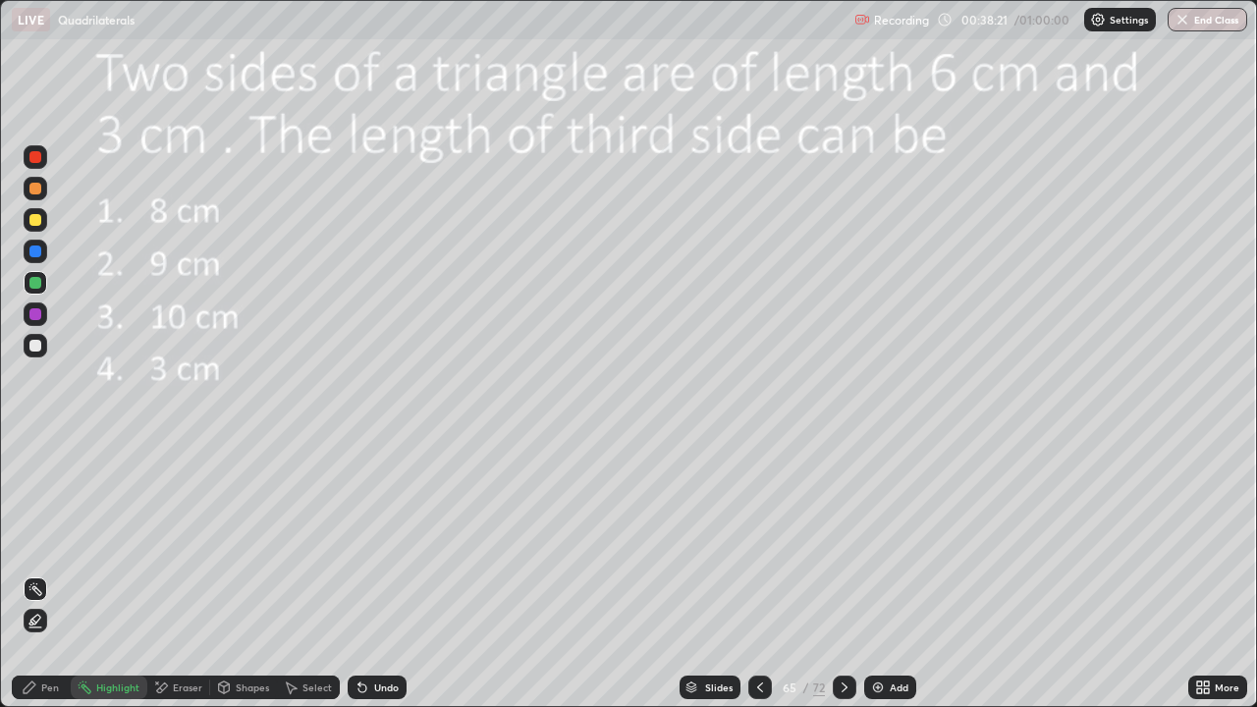
click at [44, 573] on div "Pen" at bounding box center [50, 687] width 18 height 10
click at [178, 573] on div "Eraser" at bounding box center [187, 687] width 29 height 10
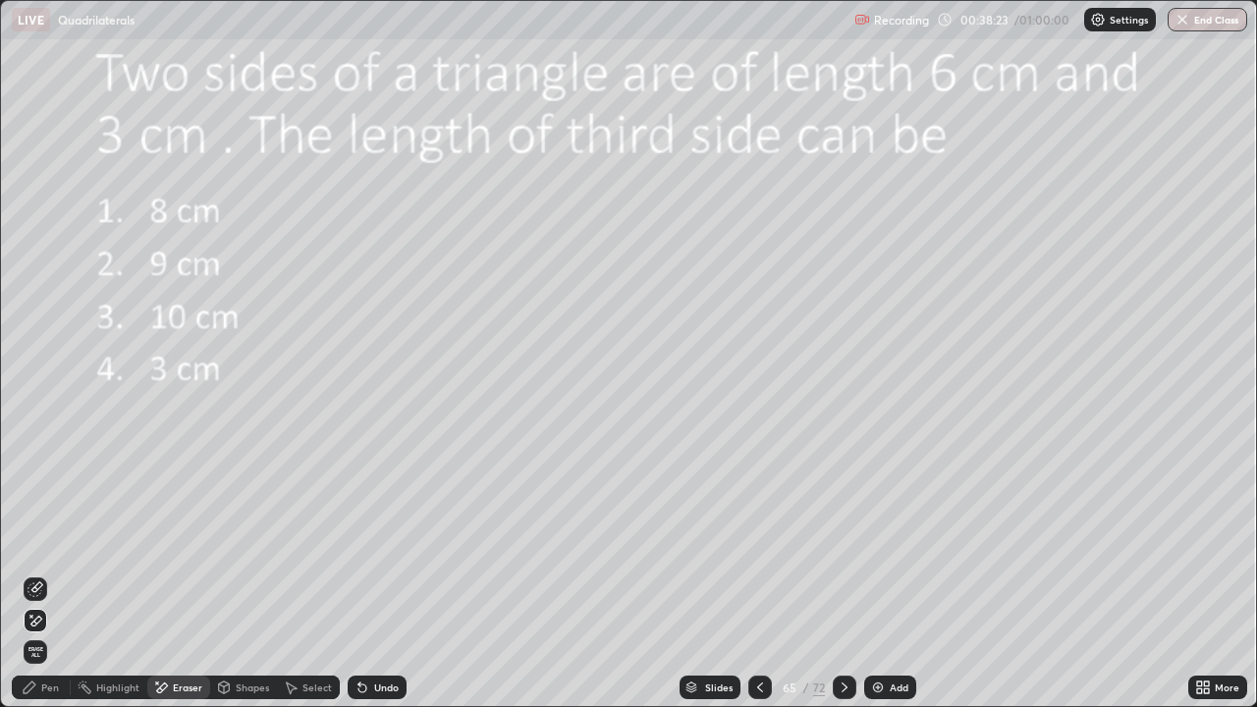
click at [38, 573] on icon at bounding box center [35, 589] width 16 height 16
click at [48, 573] on div "Pen" at bounding box center [50, 687] width 18 height 10
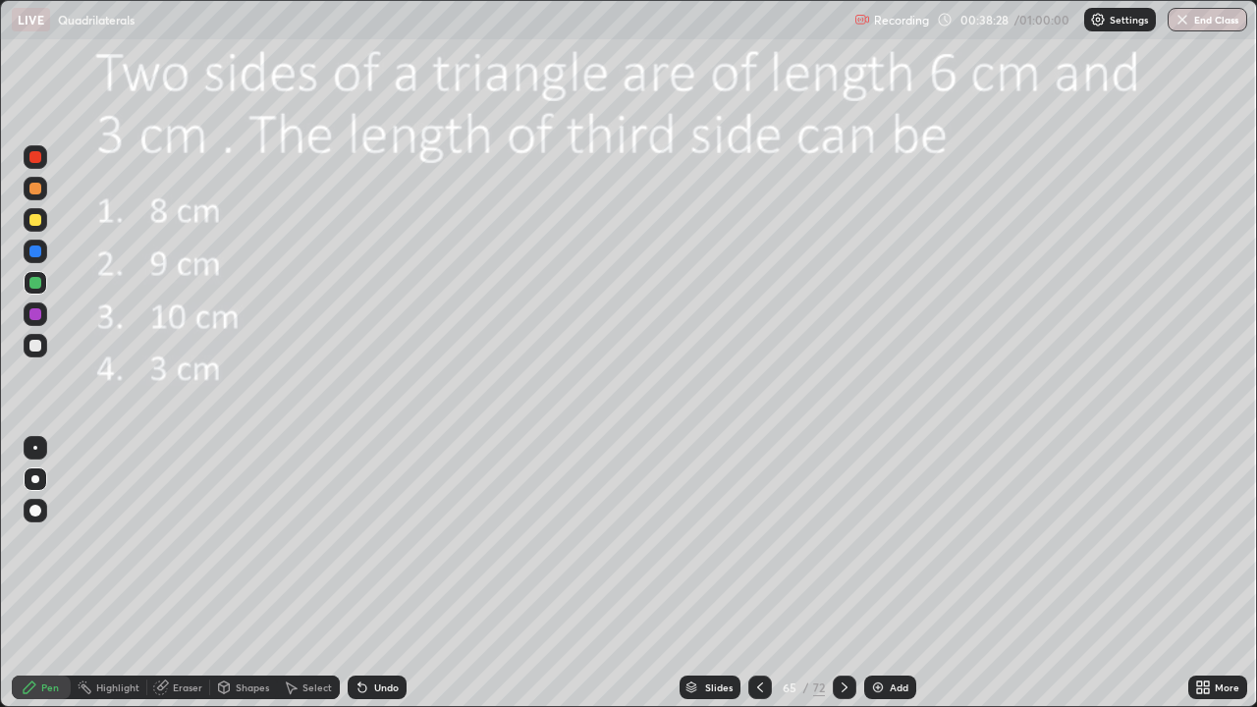
click at [106, 573] on div "Highlight" at bounding box center [117, 687] width 43 height 10
click at [109, 573] on div "Highlight" at bounding box center [117, 687] width 43 height 10
click at [123, 573] on div "Highlight" at bounding box center [117, 687] width 43 height 10
click at [41, 573] on div "Pen" at bounding box center [50, 687] width 18 height 10
click at [105, 573] on div "Highlight" at bounding box center [117, 687] width 43 height 10
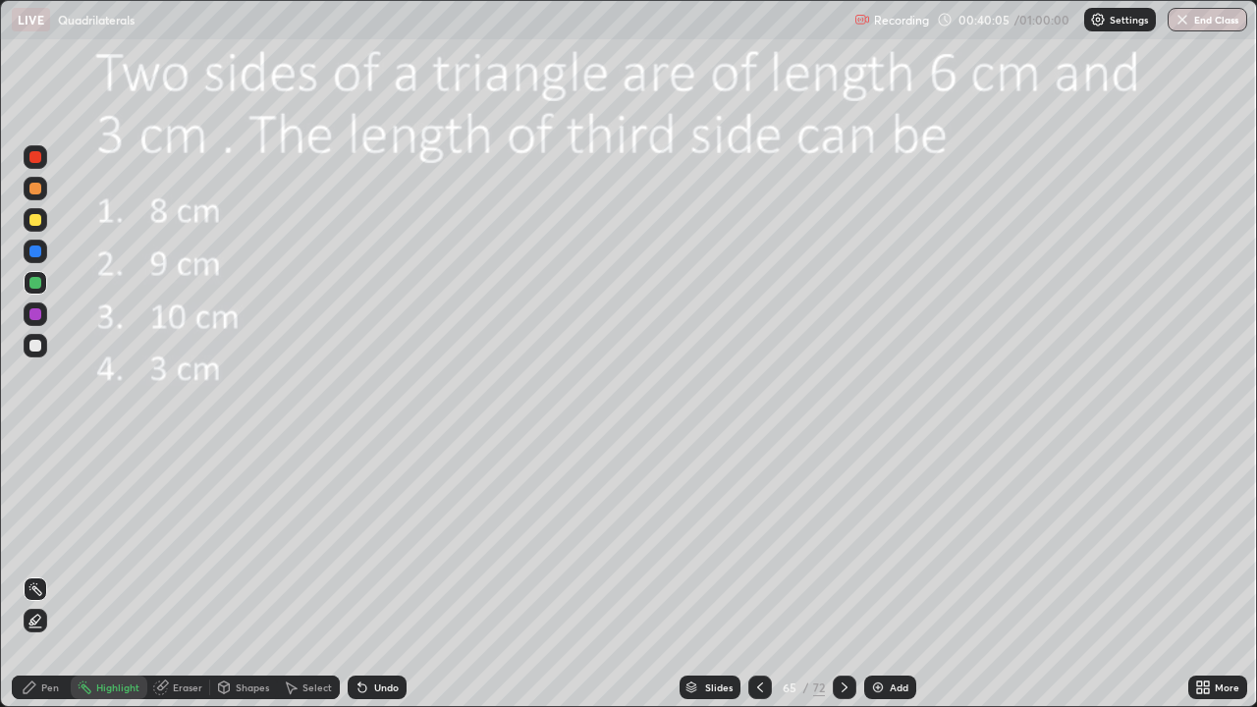
click at [34, 573] on icon at bounding box center [30, 688] width 16 height 16
click at [165, 573] on icon at bounding box center [162, 686] width 11 height 10
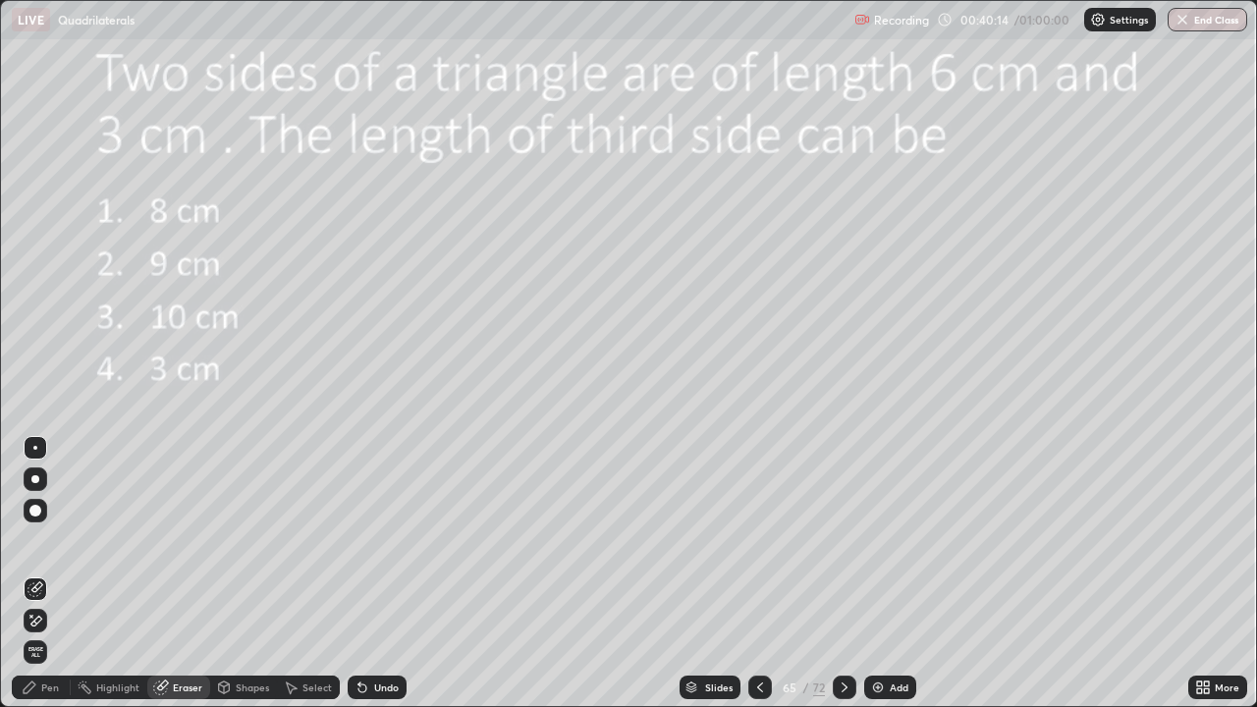
click at [35, 573] on icon at bounding box center [36, 587] width 11 height 10
click at [54, 573] on div "Pen" at bounding box center [50, 687] width 18 height 10
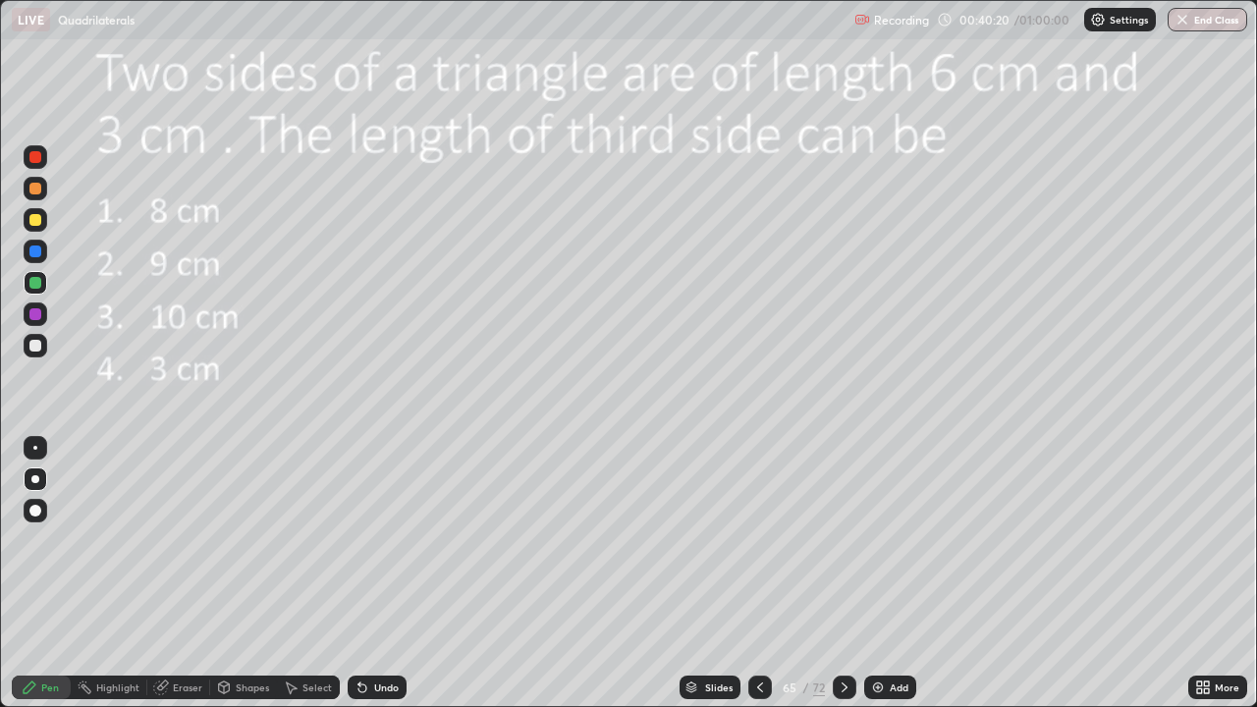
click at [112, 573] on div "Highlight" at bounding box center [117, 687] width 43 height 10
click at [45, 573] on div "Pen" at bounding box center [41, 688] width 59 height 24
click at [33, 346] on div at bounding box center [35, 346] width 12 height 12
click at [108, 573] on div "Highlight" at bounding box center [117, 687] width 43 height 10
click at [41, 573] on div "Pen" at bounding box center [50, 687] width 18 height 10
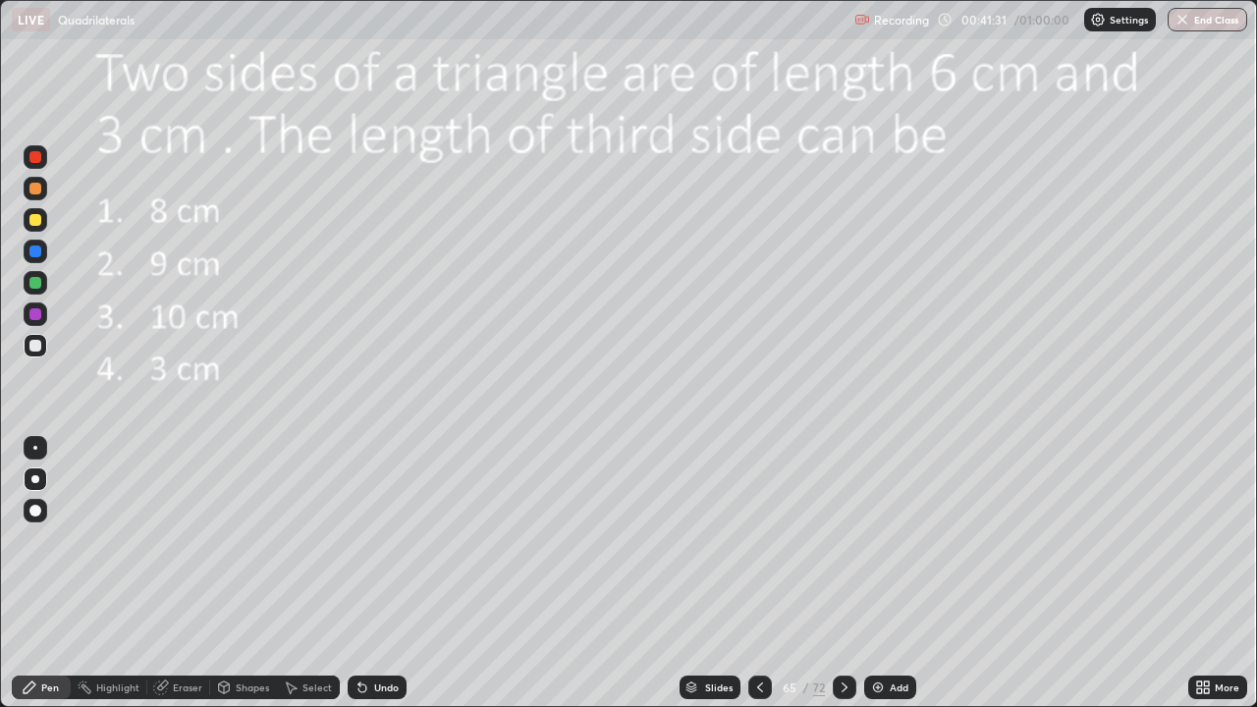
click at [842, 573] on icon at bounding box center [845, 688] width 16 height 16
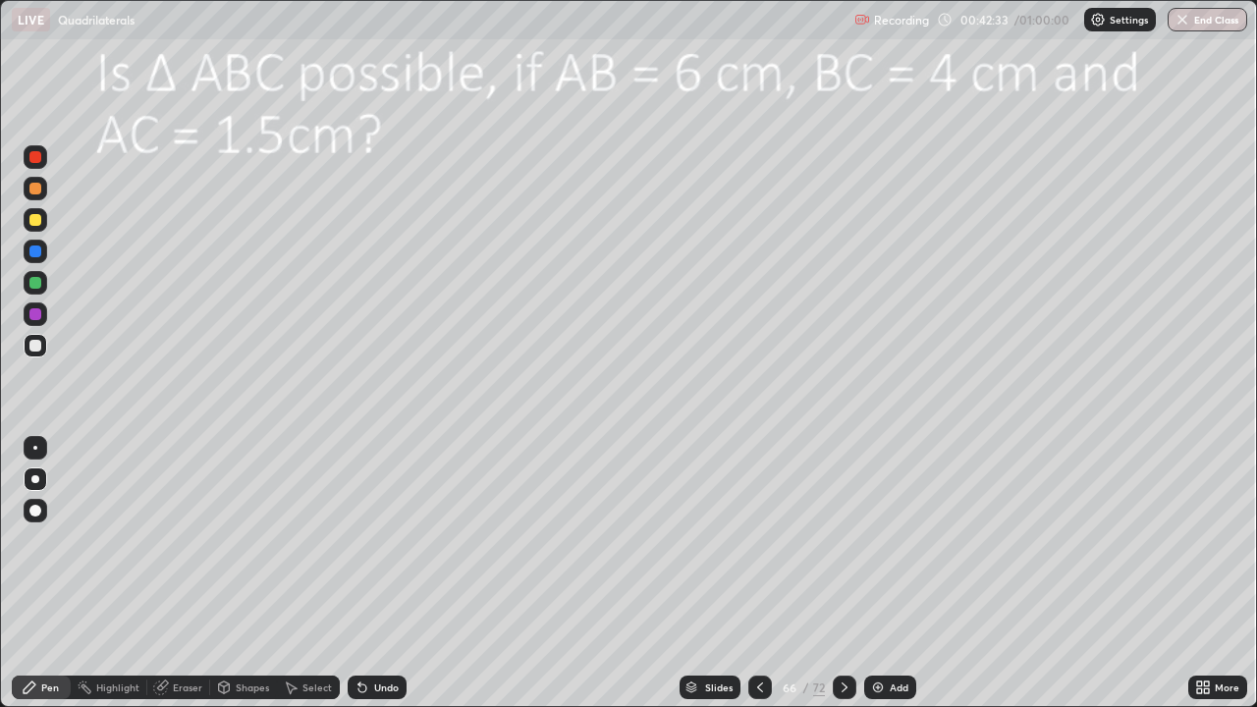
click at [37, 287] on div at bounding box center [35, 283] width 12 height 12
click at [374, 573] on div "Undo" at bounding box center [386, 687] width 25 height 10
click at [370, 573] on div "Undo" at bounding box center [377, 688] width 59 height 24
click at [366, 573] on div "Undo" at bounding box center [377, 688] width 59 height 24
click at [371, 573] on div "Undo" at bounding box center [377, 688] width 59 height 24
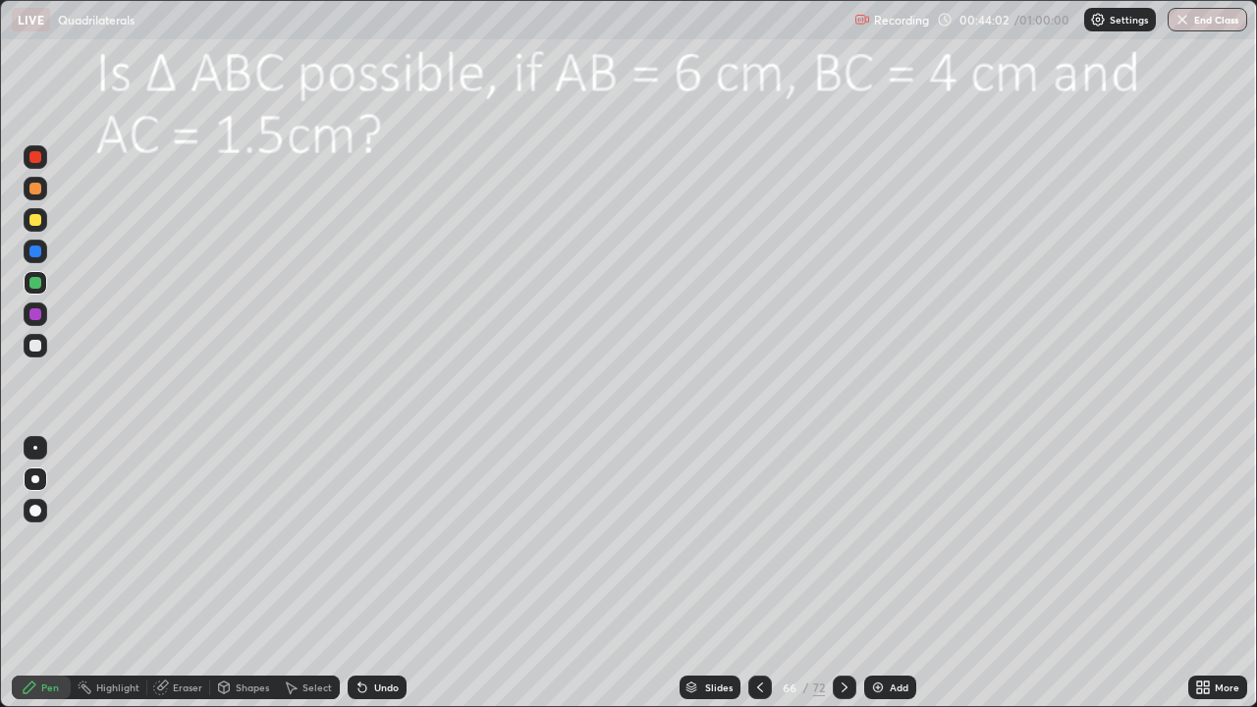
click at [190, 573] on div "Eraser" at bounding box center [187, 687] width 29 height 10
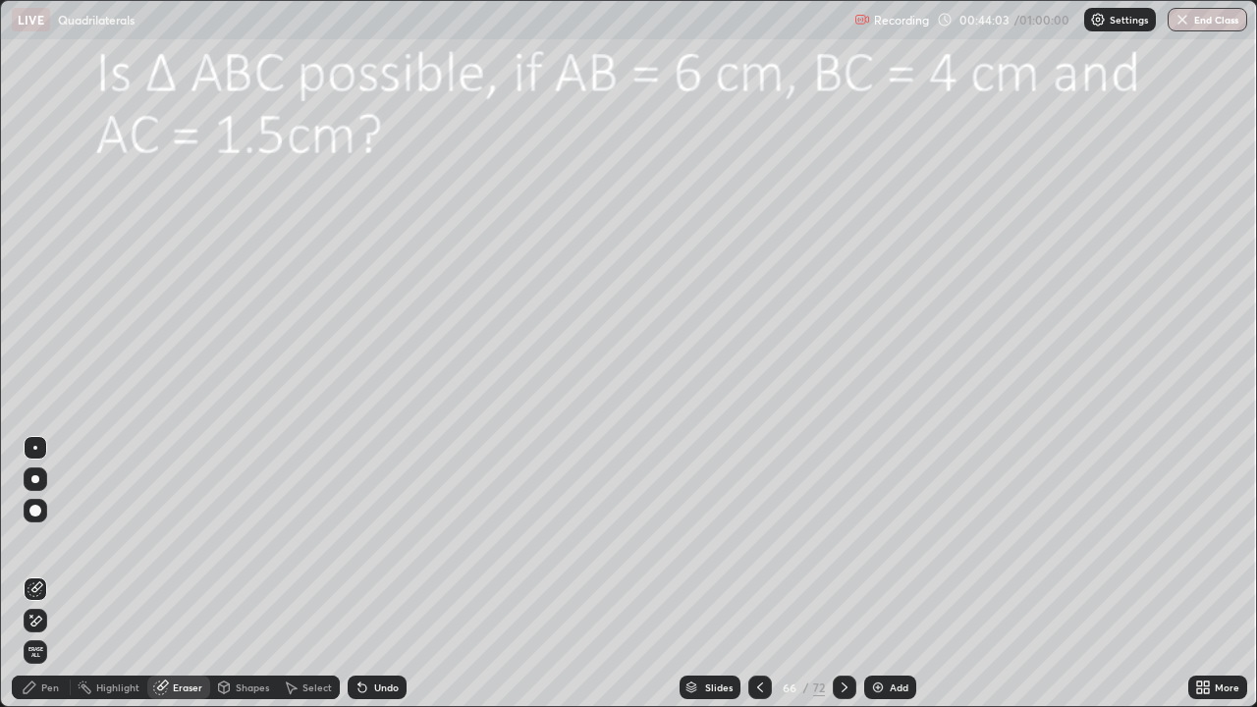
click at [39, 573] on icon at bounding box center [35, 589] width 16 height 16
click at [43, 573] on div "Pen" at bounding box center [50, 687] width 18 height 10
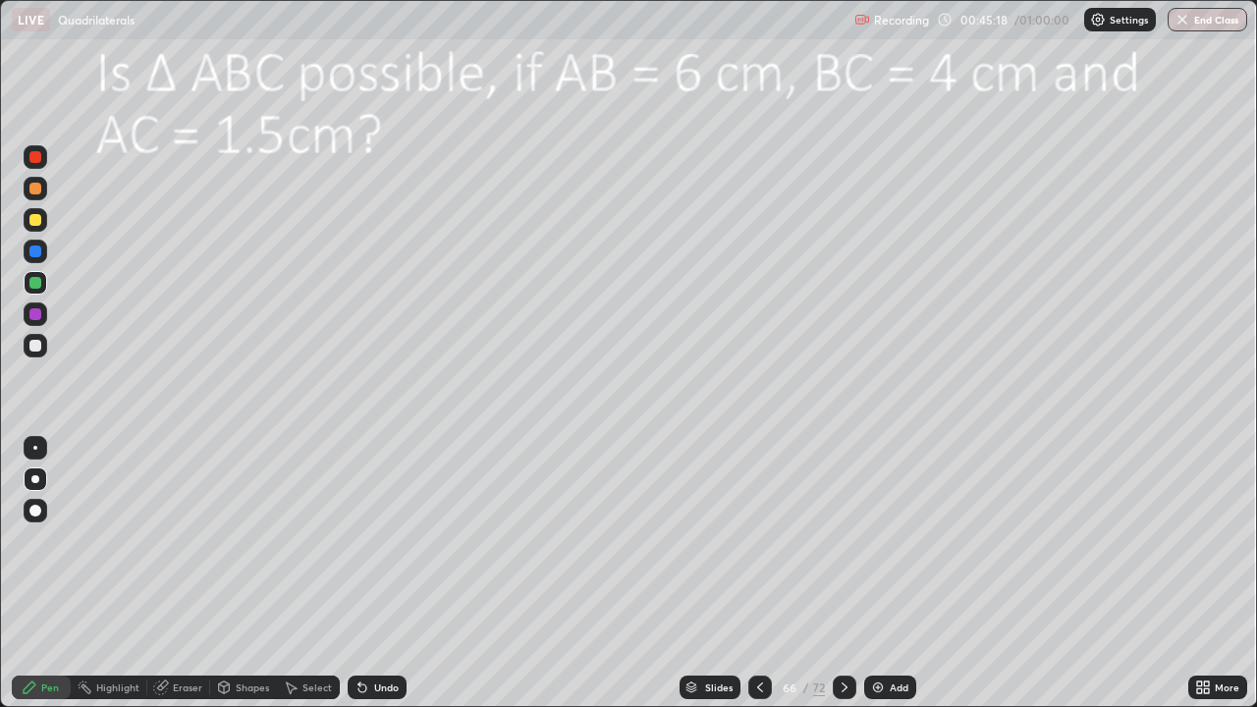
click at [845, 573] on icon at bounding box center [845, 688] width 16 height 16
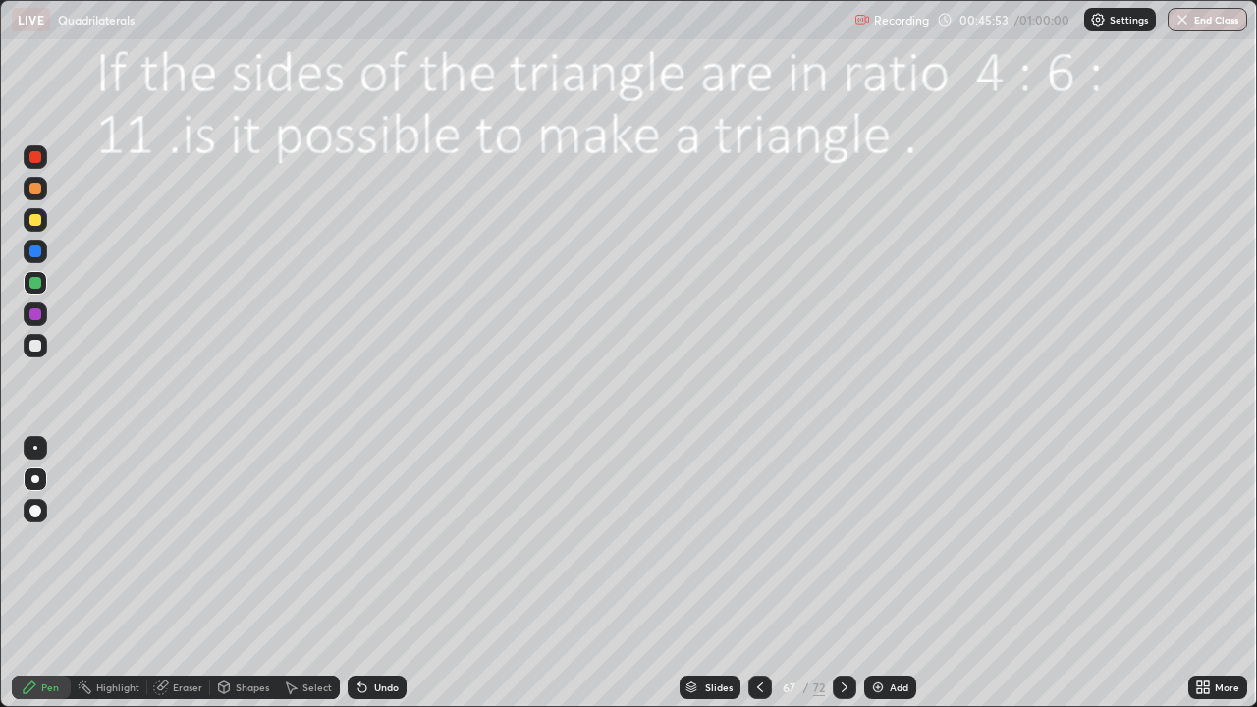
click at [116, 573] on div "Highlight" at bounding box center [109, 688] width 77 height 24
click at [47, 573] on div "Pen" at bounding box center [50, 687] width 18 height 10
click at [845, 573] on icon at bounding box center [845, 688] width 16 height 16
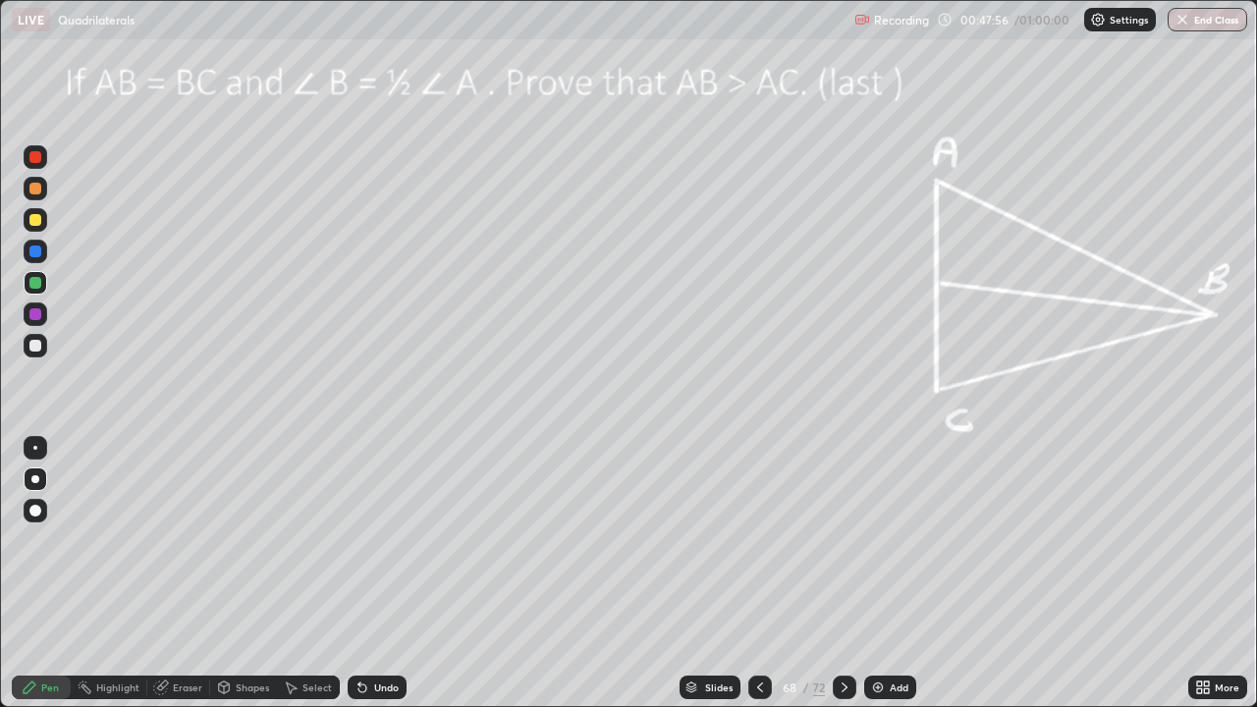
click at [756, 573] on icon at bounding box center [760, 688] width 16 height 16
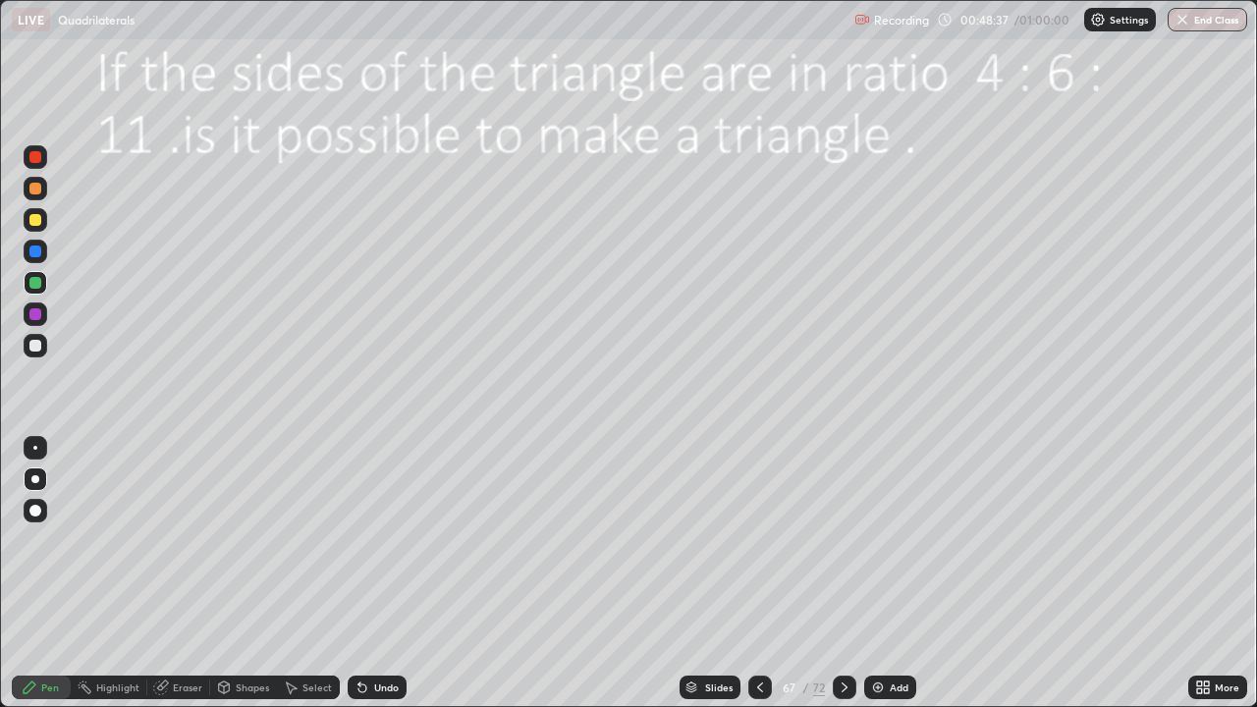
click at [842, 573] on icon at bounding box center [845, 687] width 6 height 10
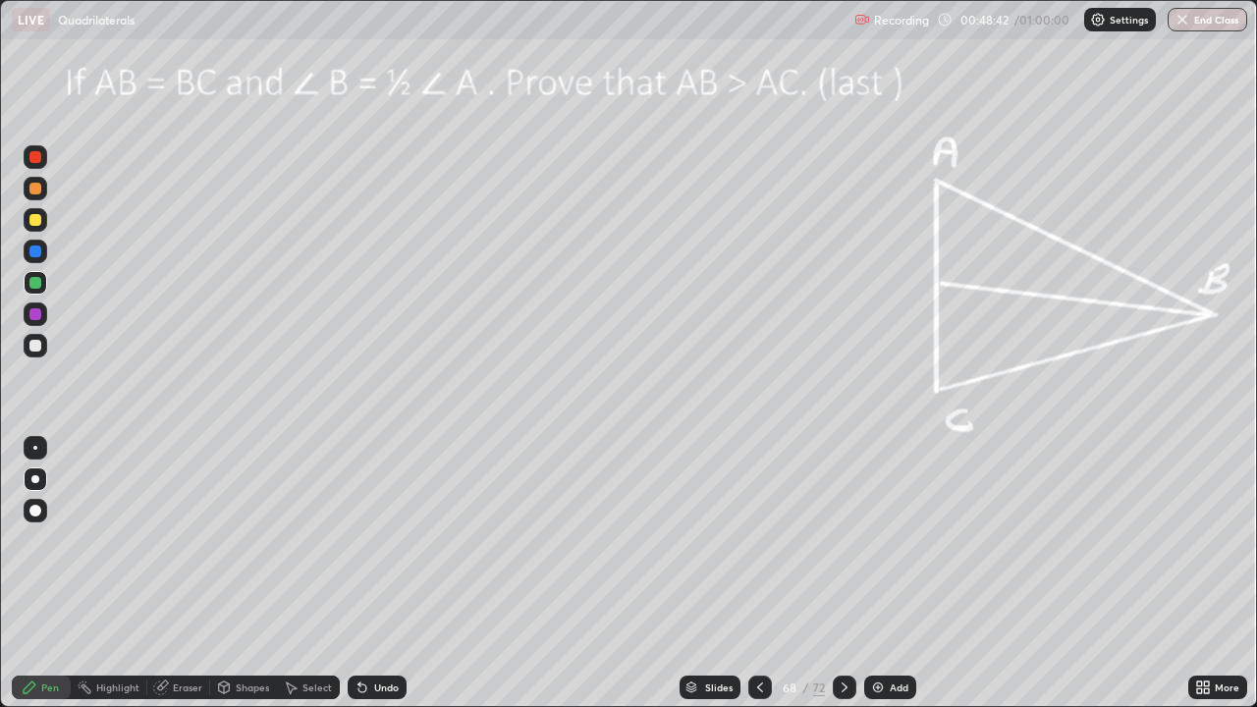
click at [116, 573] on div "Highlight" at bounding box center [109, 688] width 77 height 24
click at [48, 573] on div "Pen" at bounding box center [50, 687] width 18 height 10
click at [42, 250] on div at bounding box center [36, 252] width 24 height 24
click at [101, 573] on div "Highlight" at bounding box center [117, 687] width 43 height 10
click at [51, 573] on div "Pen" at bounding box center [41, 688] width 59 height 24
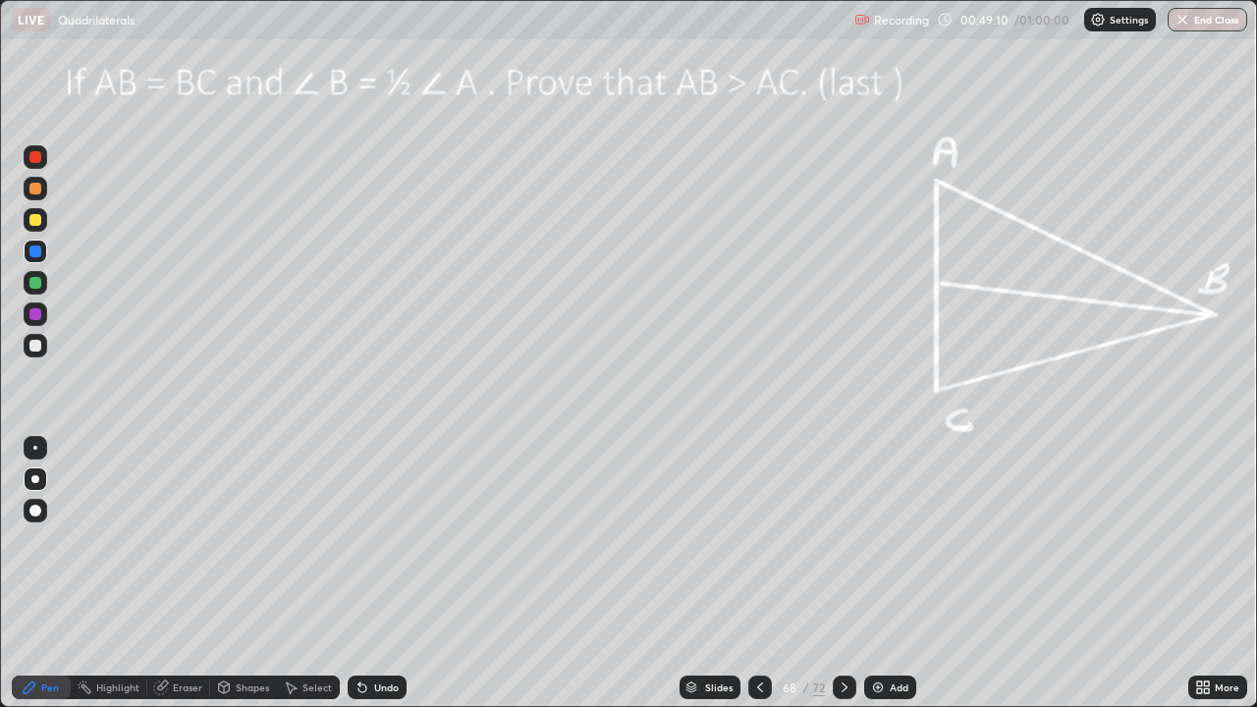
click at [359, 573] on icon at bounding box center [362, 688] width 8 height 8
click at [365, 573] on icon at bounding box center [362, 688] width 16 height 16
click at [359, 573] on icon at bounding box center [362, 688] width 8 height 8
click at [358, 573] on icon at bounding box center [359, 683] width 2 height 2
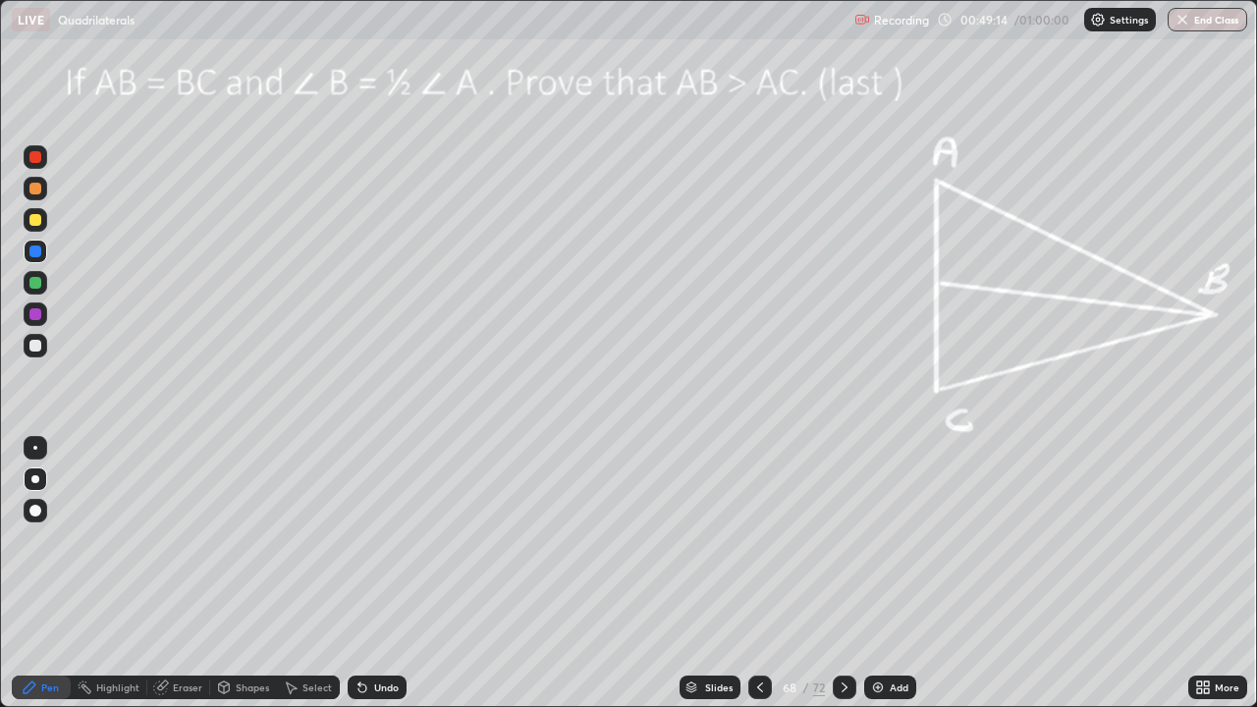
click at [112, 573] on div "Highlight" at bounding box center [117, 687] width 43 height 10
click at [39, 573] on div "Pen" at bounding box center [41, 688] width 59 height 24
click at [366, 573] on icon at bounding box center [362, 688] width 16 height 16
click at [369, 573] on div "Undo" at bounding box center [377, 688] width 59 height 24
click at [368, 573] on div "Undo" at bounding box center [377, 688] width 59 height 24
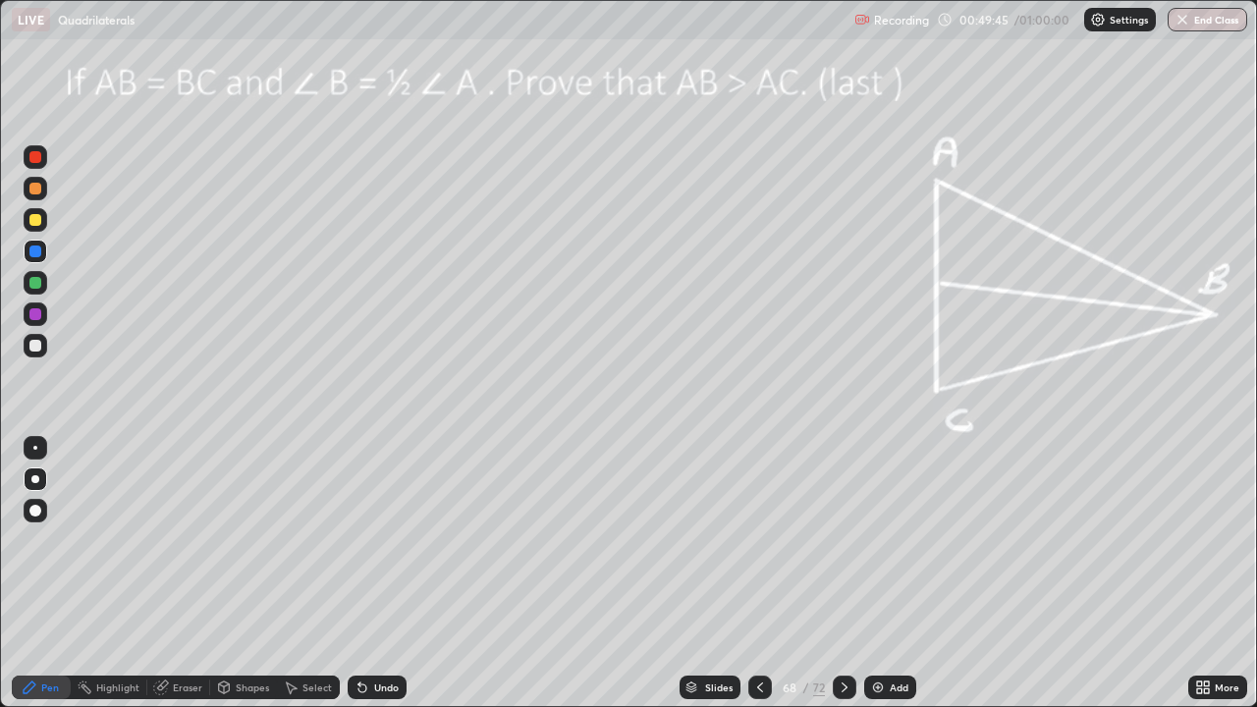
click at [36, 509] on div at bounding box center [35, 511] width 12 height 12
click at [43, 475] on div at bounding box center [36, 479] width 24 height 24
click at [41, 336] on div at bounding box center [36, 346] width 24 height 24
click at [111, 573] on div "Highlight" at bounding box center [117, 687] width 43 height 10
click at [37, 317] on div at bounding box center [35, 314] width 12 height 12
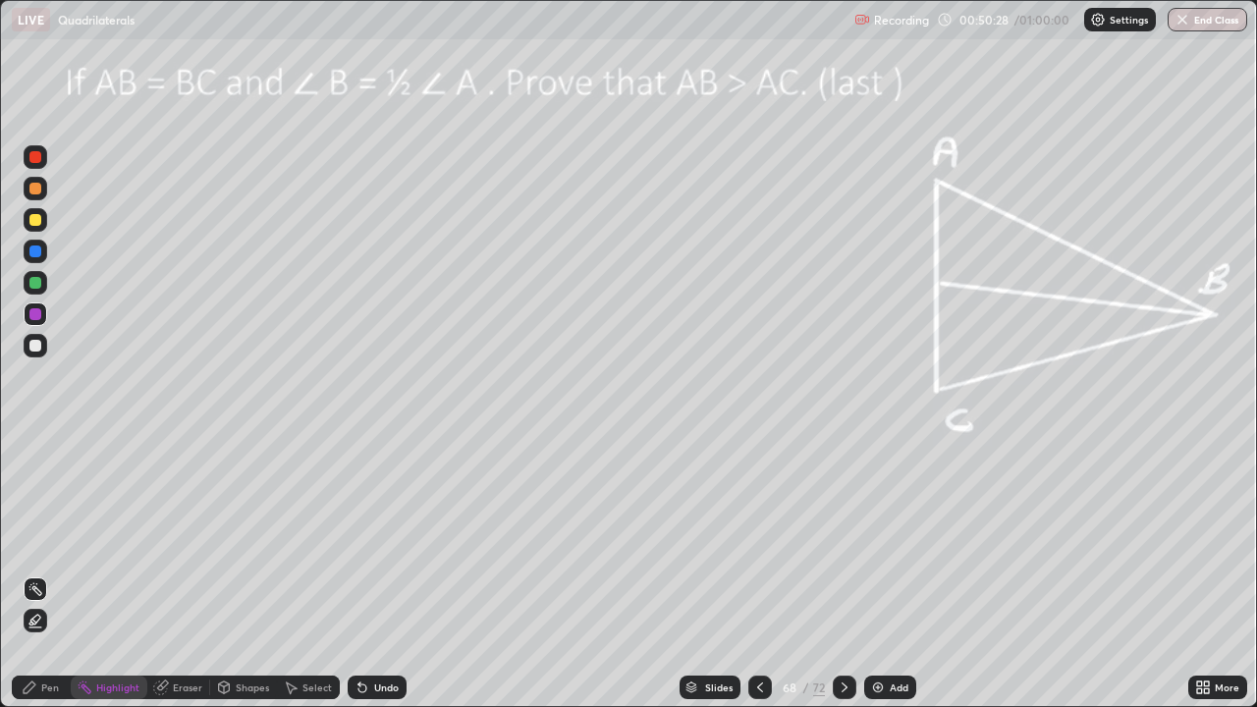
click at [58, 573] on div "Pen" at bounding box center [50, 687] width 18 height 10
click at [32, 344] on div at bounding box center [35, 346] width 12 height 12
click at [35, 315] on div at bounding box center [35, 314] width 12 height 12
click at [365, 573] on icon at bounding box center [362, 688] width 16 height 16
click at [31, 350] on div at bounding box center [35, 346] width 12 height 12
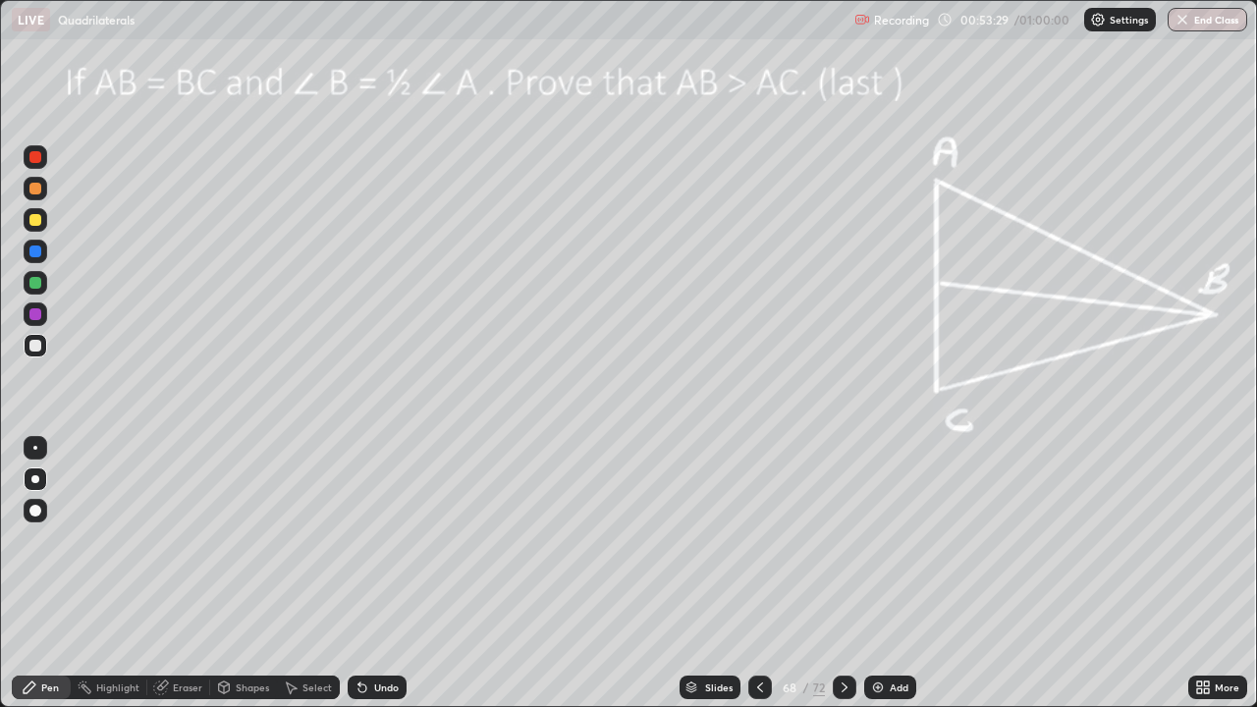
click at [106, 573] on div "Highlight" at bounding box center [109, 688] width 77 height 24
click at [29, 573] on icon at bounding box center [30, 688] width 16 height 16
click at [45, 573] on div "Pen" at bounding box center [41, 688] width 59 height 24
click at [109, 573] on div "Highlight" at bounding box center [109, 688] width 77 height 24
click at [57, 573] on div "Pen" at bounding box center [50, 687] width 18 height 10
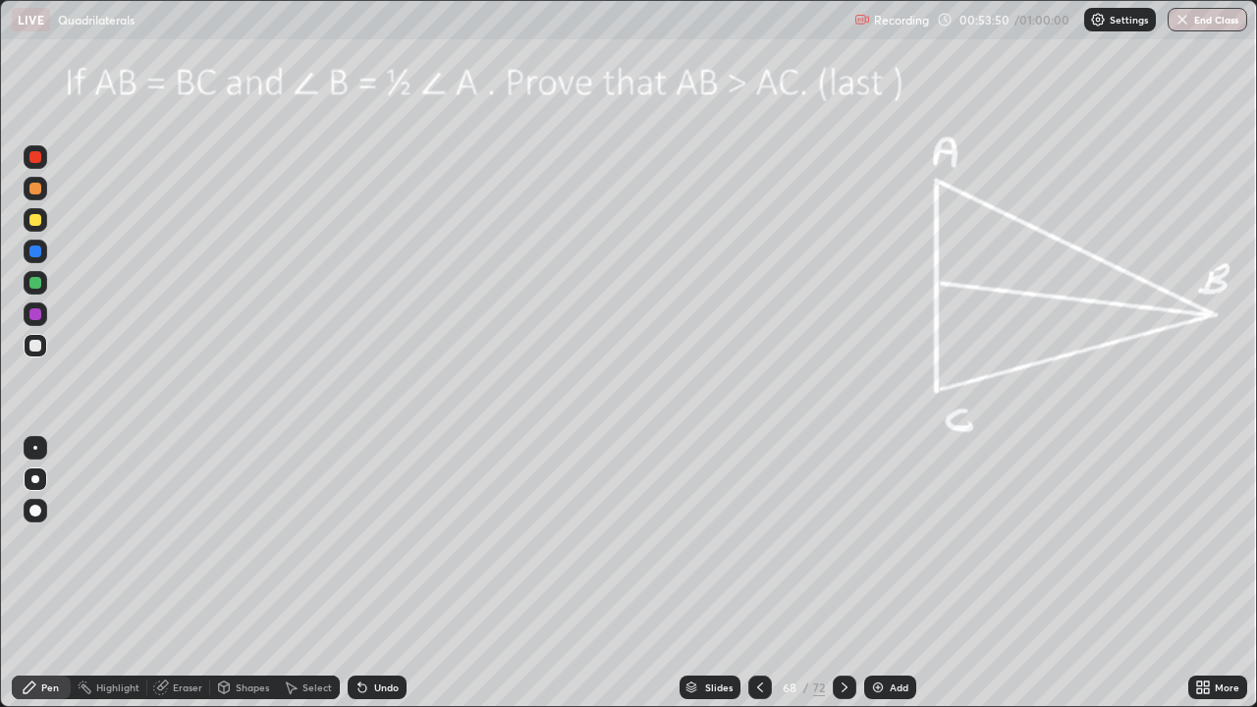
click at [101, 573] on div "Highlight" at bounding box center [117, 687] width 43 height 10
click at [39, 573] on div "Pen" at bounding box center [41, 688] width 59 height 24
click at [146, 573] on div at bounding box center [146, 688] width 1 height 16
click at [161, 573] on icon at bounding box center [162, 686] width 11 height 10
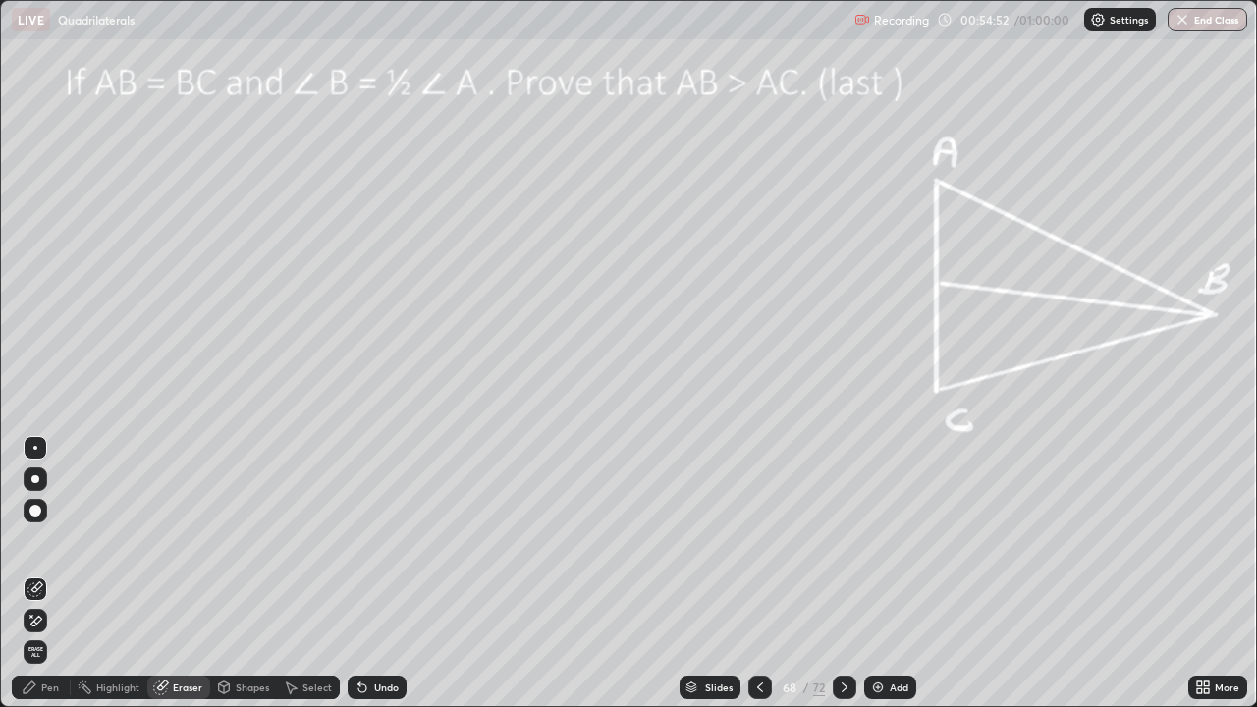
click at [35, 573] on icon at bounding box center [36, 587] width 11 height 10
click at [44, 573] on div "Pen" at bounding box center [50, 687] width 18 height 10
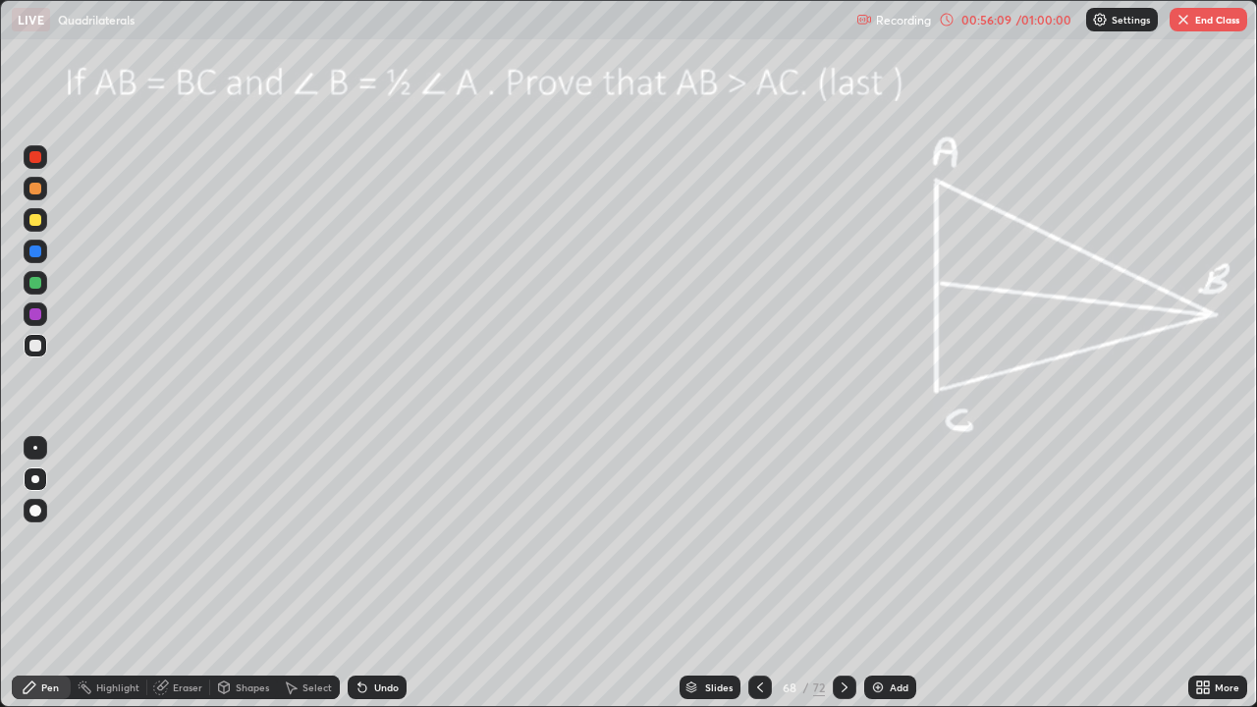
click at [1194, 22] on button "End Class" at bounding box center [1209, 20] width 78 height 24
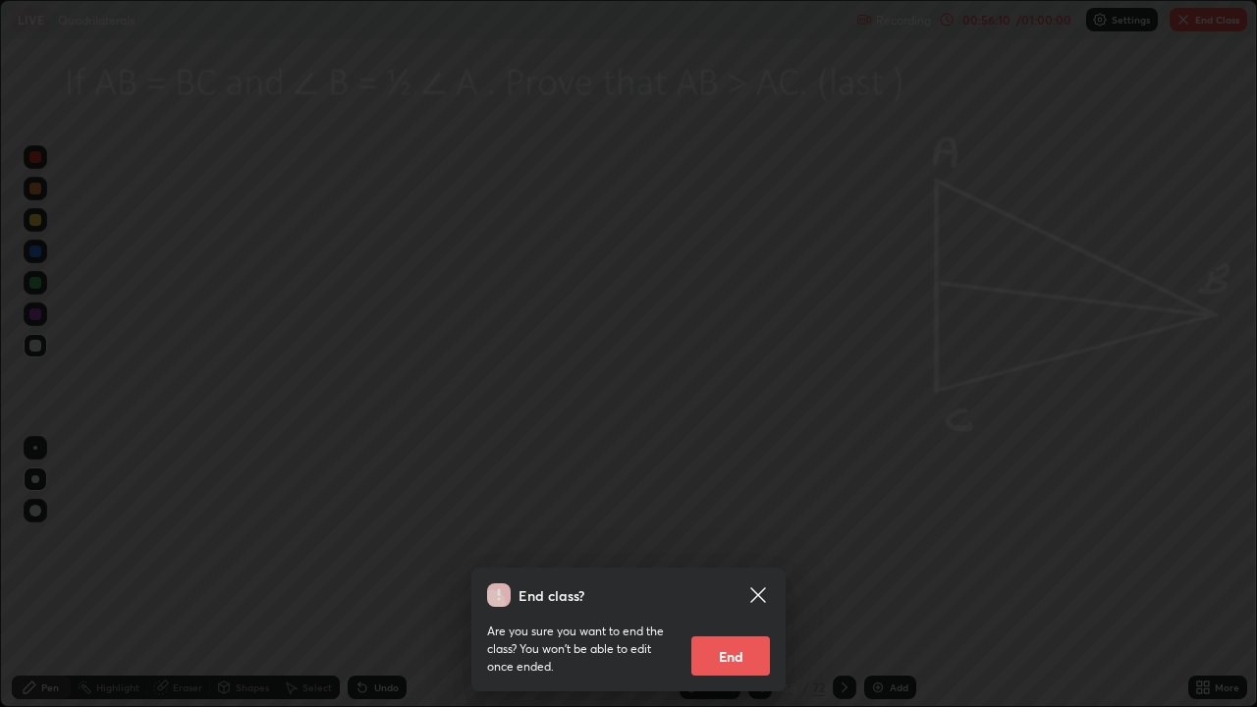
click at [759, 573] on icon at bounding box center [758, 595] width 24 height 24
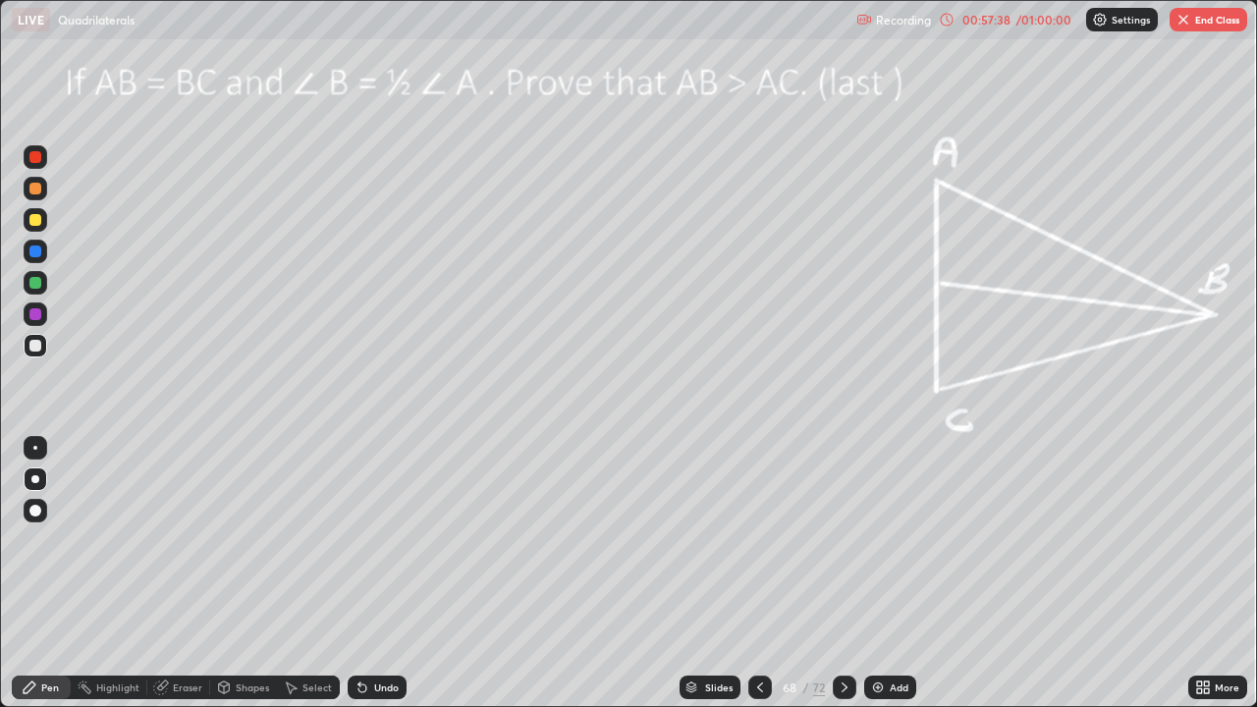
click at [1197, 23] on button "End Class" at bounding box center [1209, 20] width 78 height 24
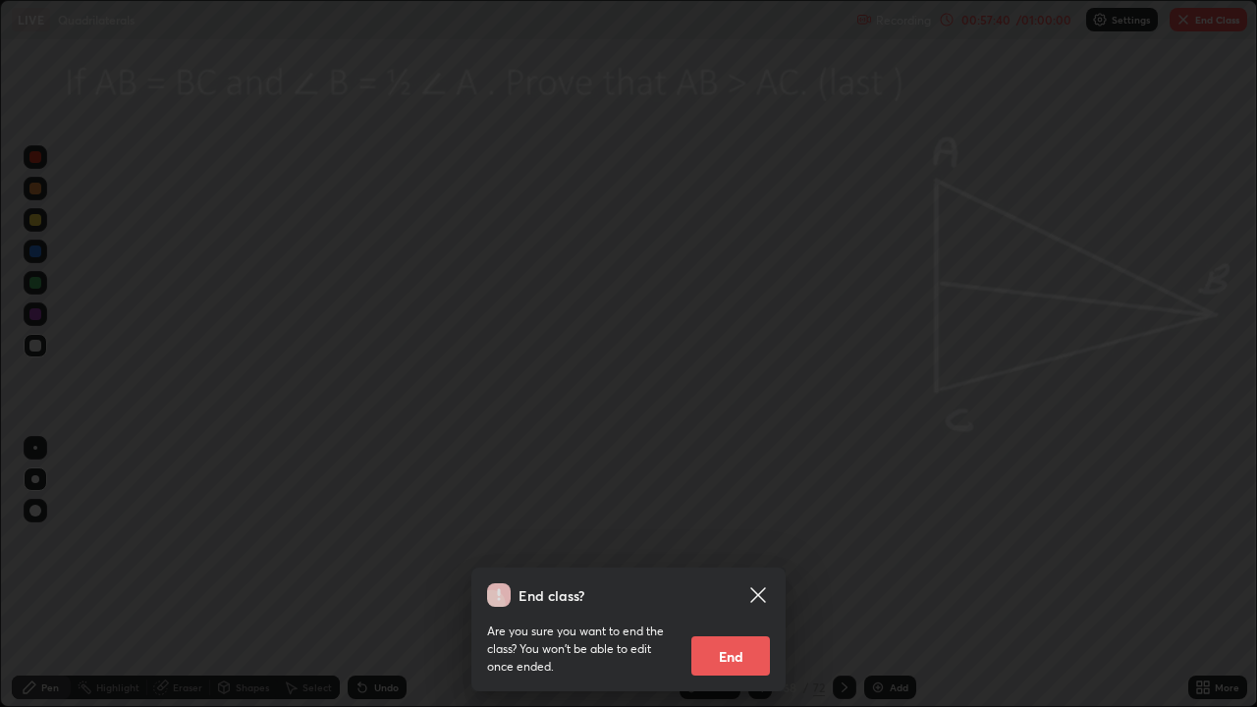
click at [717, 573] on button "End" at bounding box center [730, 655] width 79 height 39
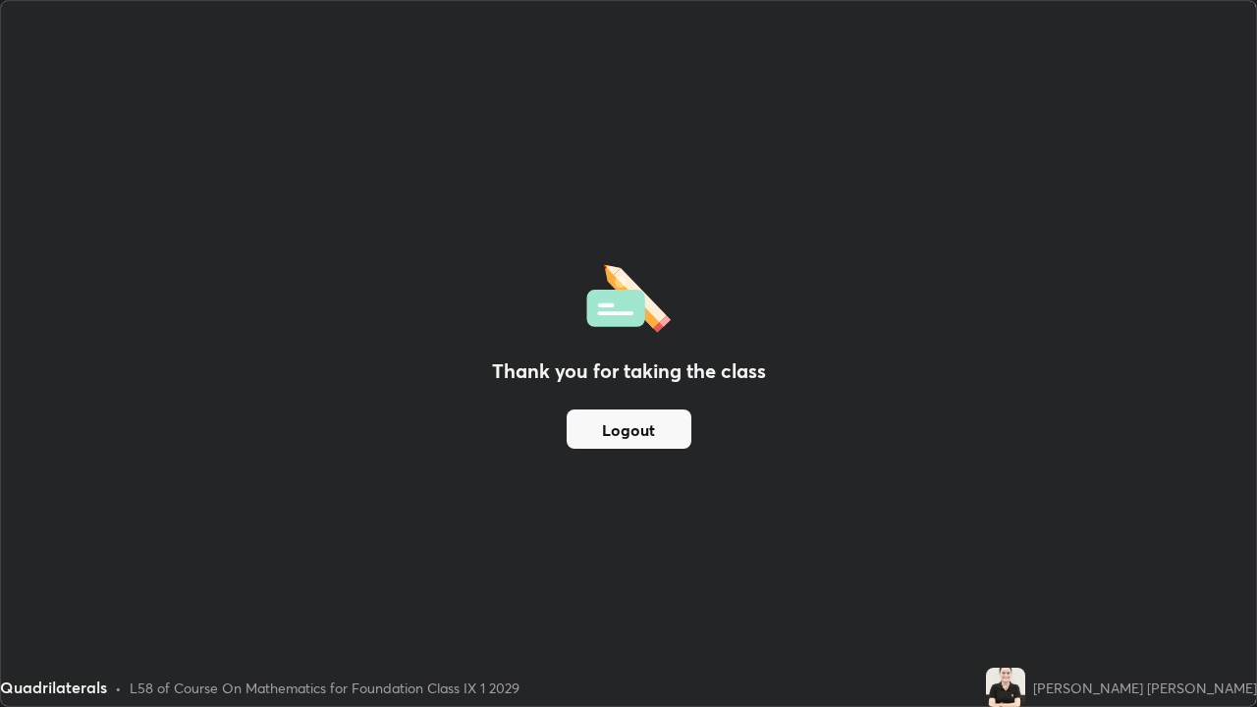
click at [646, 426] on button "Logout" at bounding box center [629, 428] width 125 height 39
